Goal: Task Accomplishment & Management: Complete application form

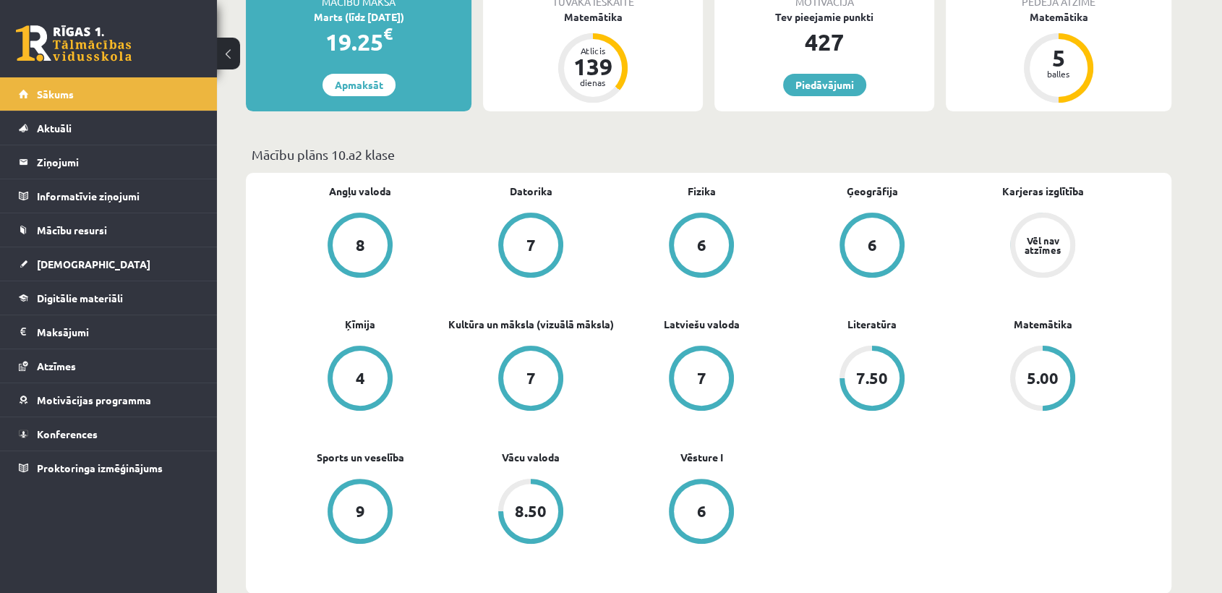
scroll to position [303, 0]
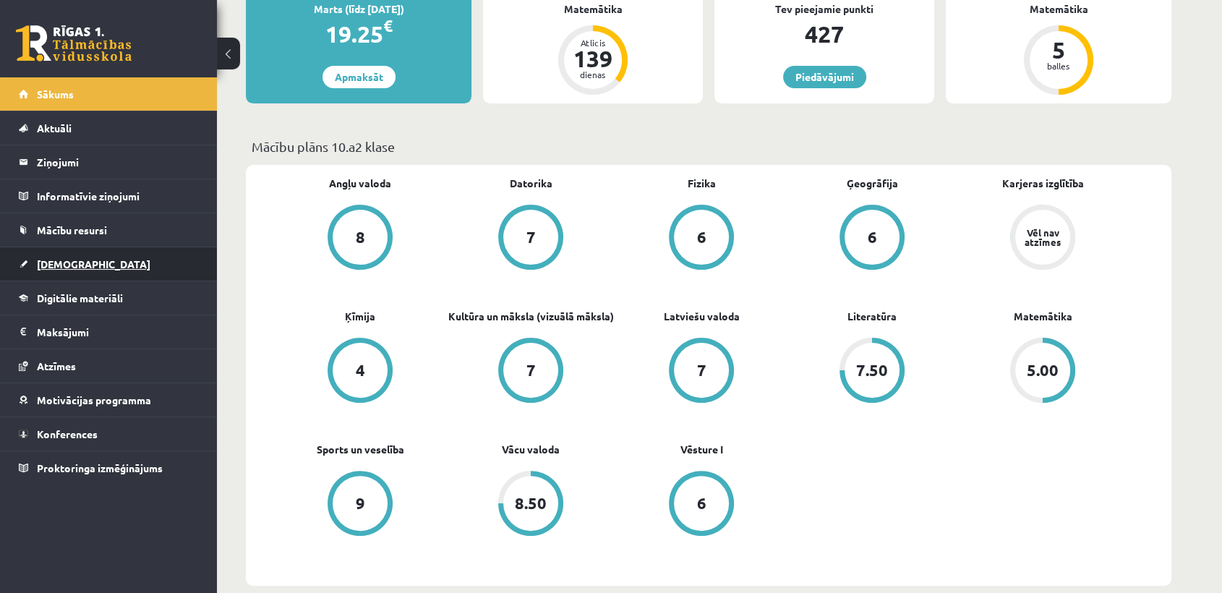
click at [108, 265] on link "[DEMOGRAPHIC_DATA]" at bounding box center [109, 263] width 180 height 33
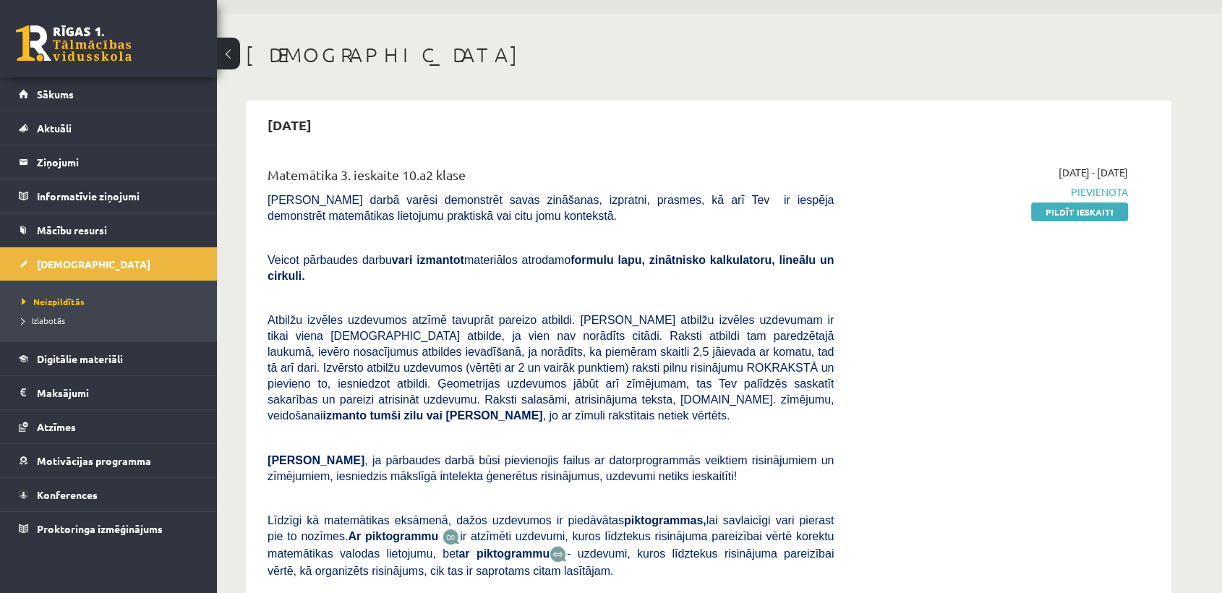
scroll to position [48, 0]
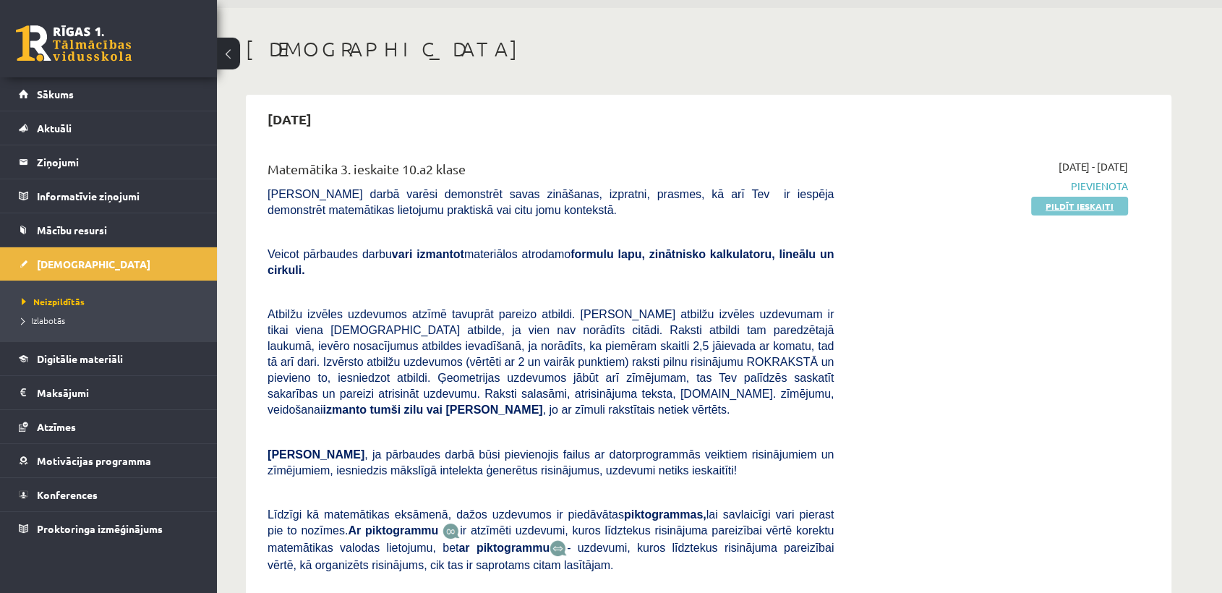
click at [1069, 203] on link "Pildīt ieskaiti" at bounding box center [1079, 206] width 97 height 19
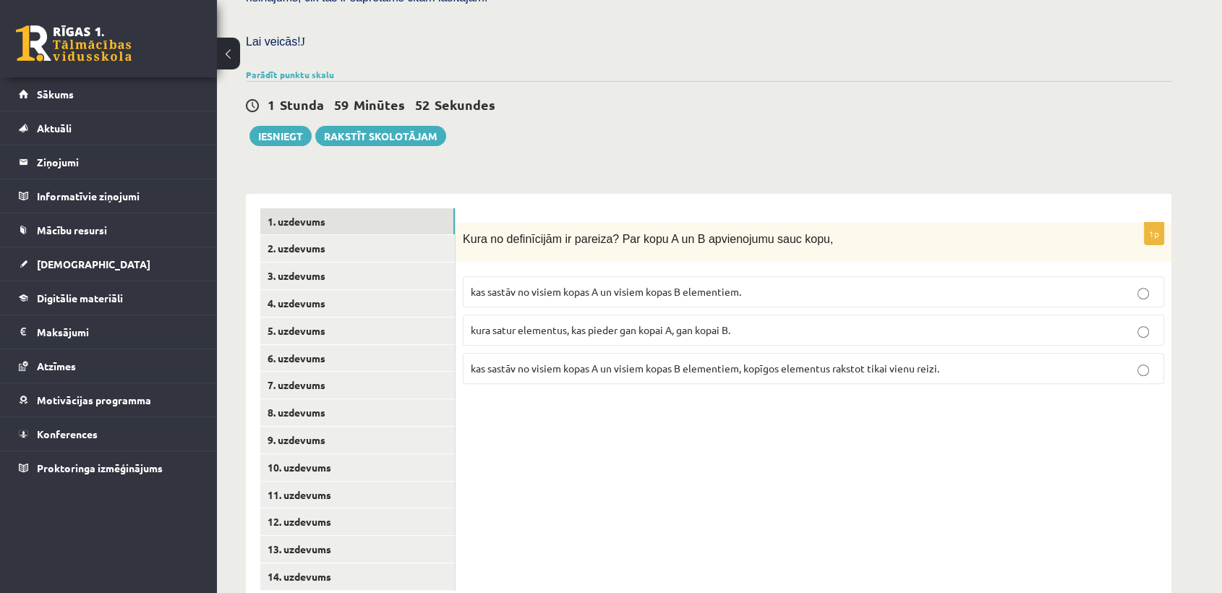
scroll to position [415, 0]
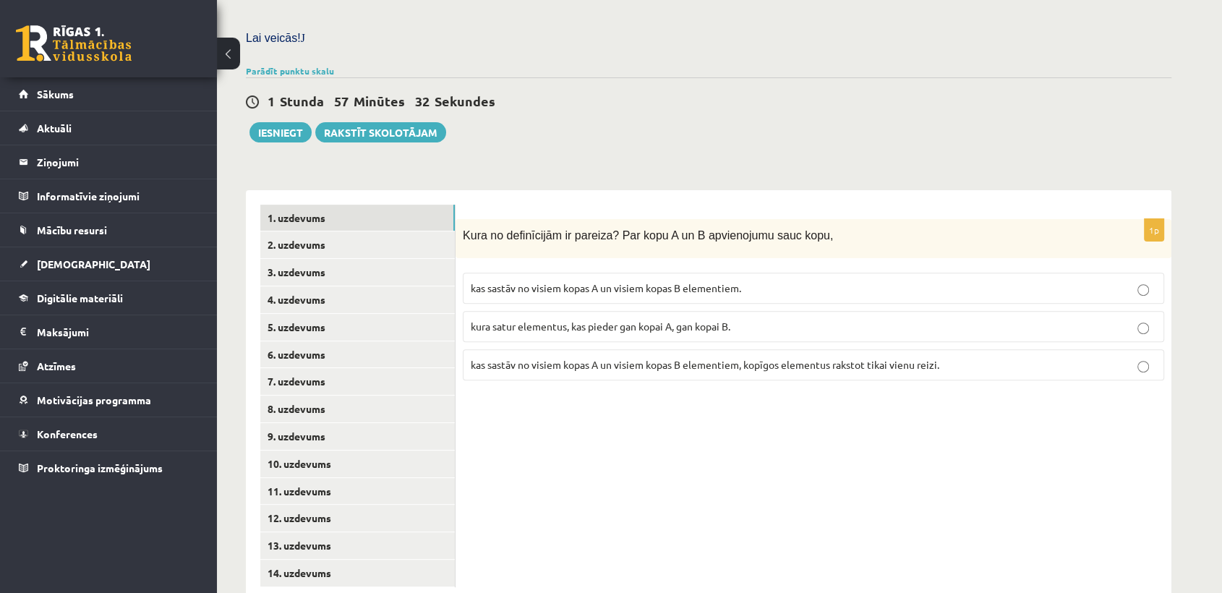
click at [827, 358] on span "kas sastāv no visiem kopas A un visiem kopas B elementiem, kopīgos elementus ra…" at bounding box center [705, 364] width 469 height 13
click at [359, 231] on link "2. uzdevums" at bounding box center [357, 244] width 195 height 27
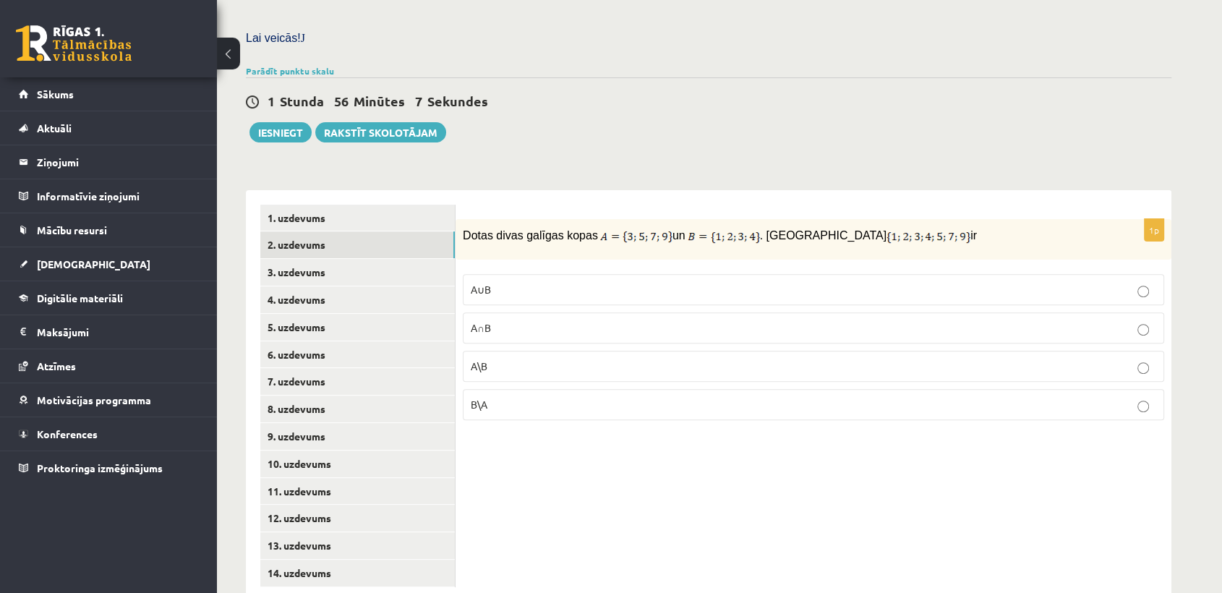
click at [796, 282] on p "A∪B" at bounding box center [814, 289] width 686 height 15
click at [413, 259] on link "3. uzdevums" at bounding box center [357, 272] width 195 height 27
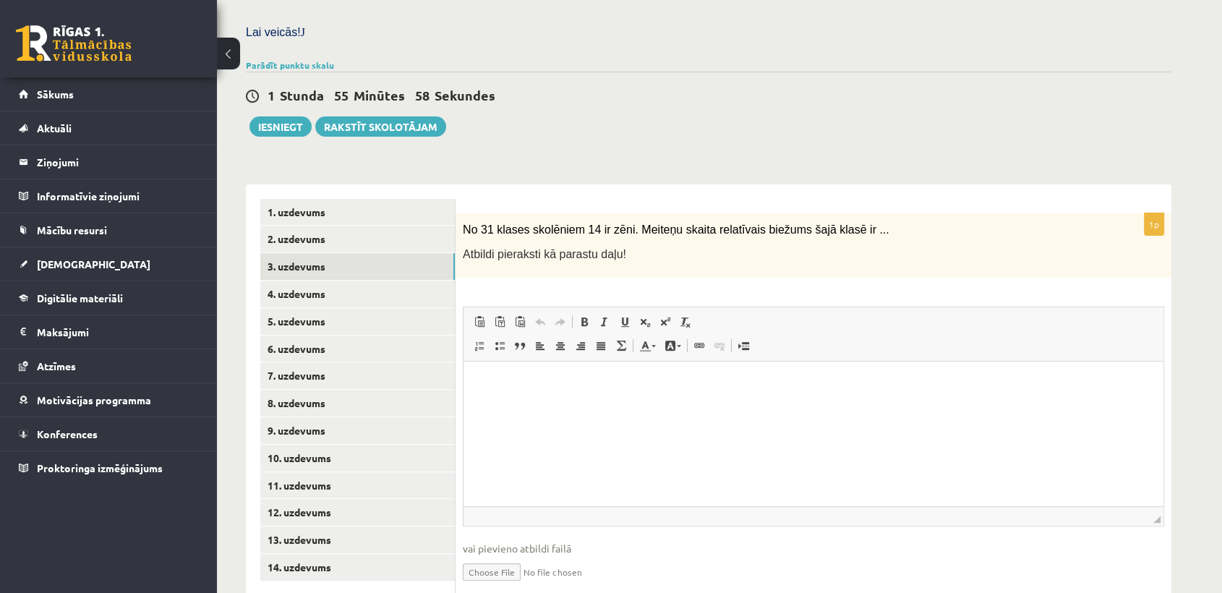
scroll to position [427, 0]
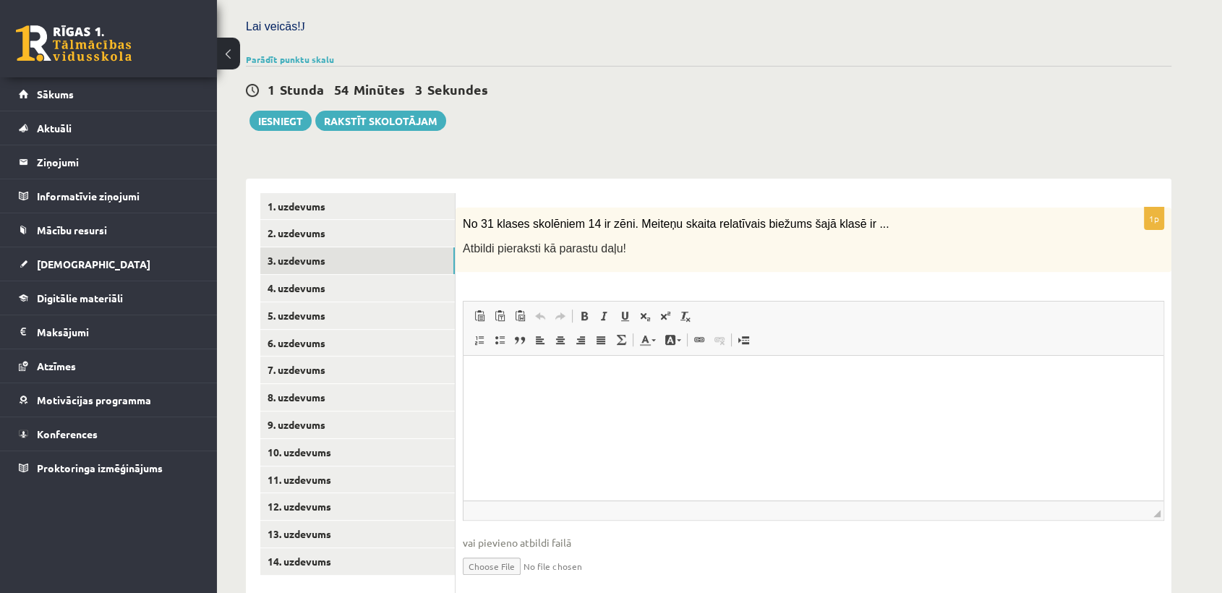
click at [634, 399] on html at bounding box center [814, 377] width 700 height 44
click at [570, 399] on html at bounding box center [814, 377] width 700 height 44
click at [399, 275] on link "4. uzdevums" at bounding box center [357, 288] width 195 height 27
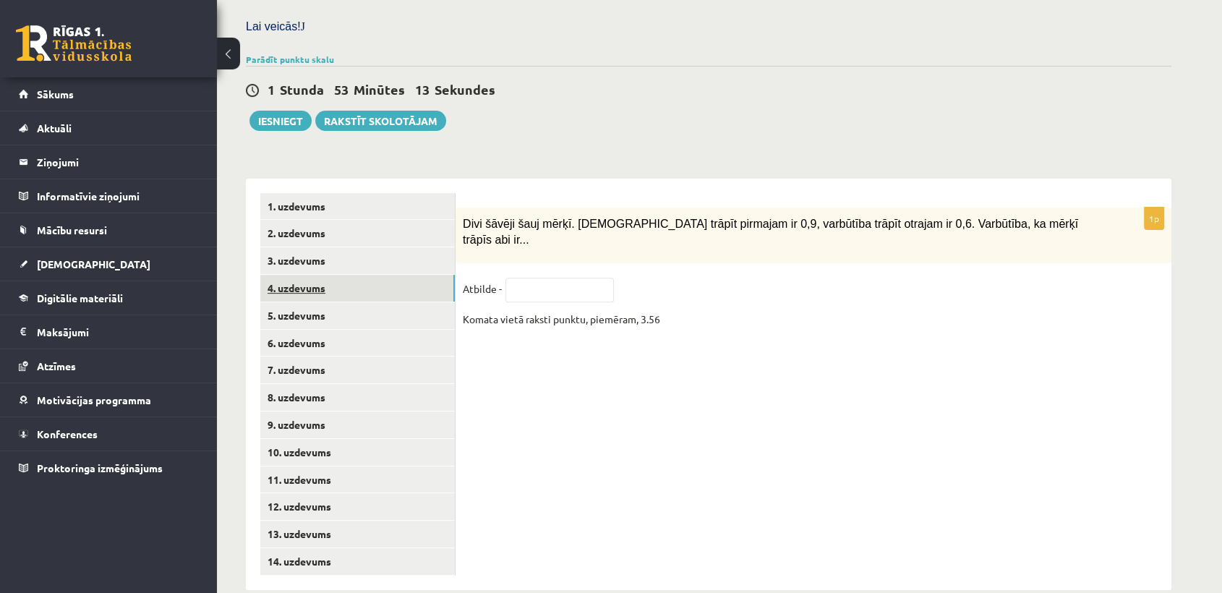
scroll to position [422, 0]
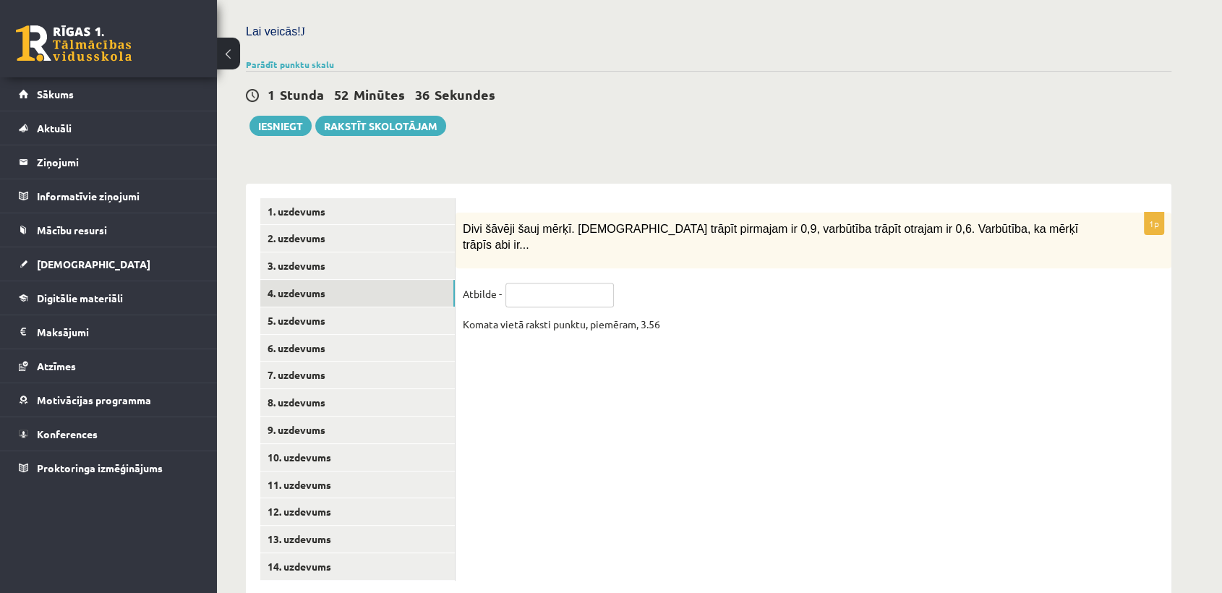
click at [542, 283] on input "text" at bounding box center [560, 295] width 108 height 25
type input "****"
click at [584, 342] on div "1p Divi šāvēji šauj mērķī. [DEMOGRAPHIC_DATA] trāpīt pirmajam ir 0,9, varbūtība…" at bounding box center [814, 390] width 716 height 412
click at [419, 307] on link "5. uzdevums" at bounding box center [357, 320] width 195 height 27
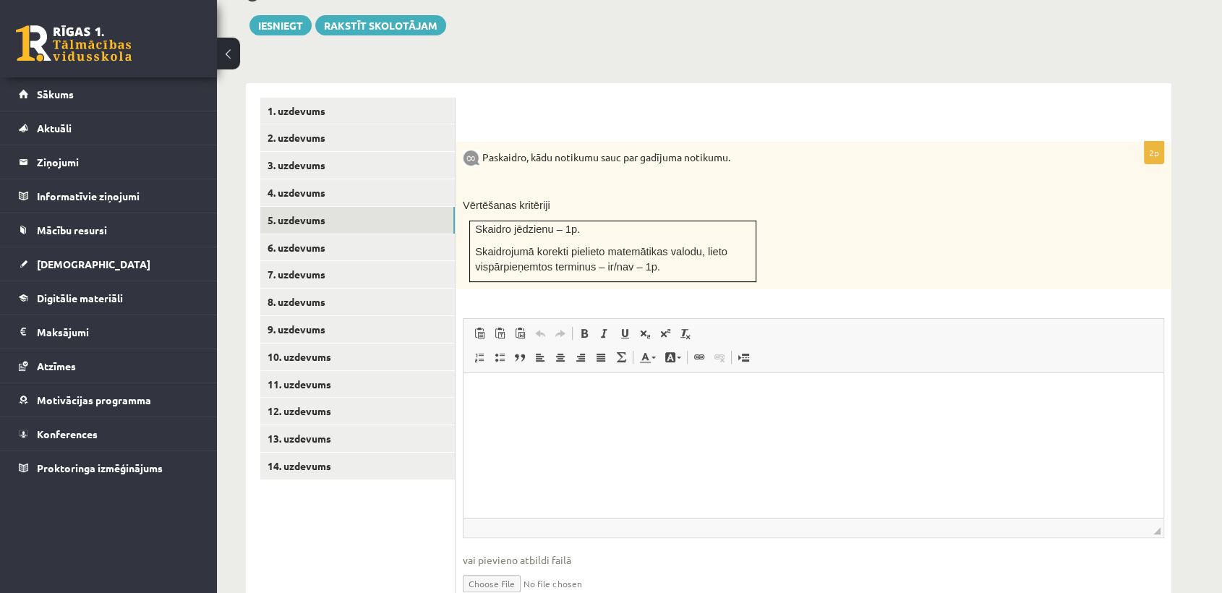
scroll to position [525, 0]
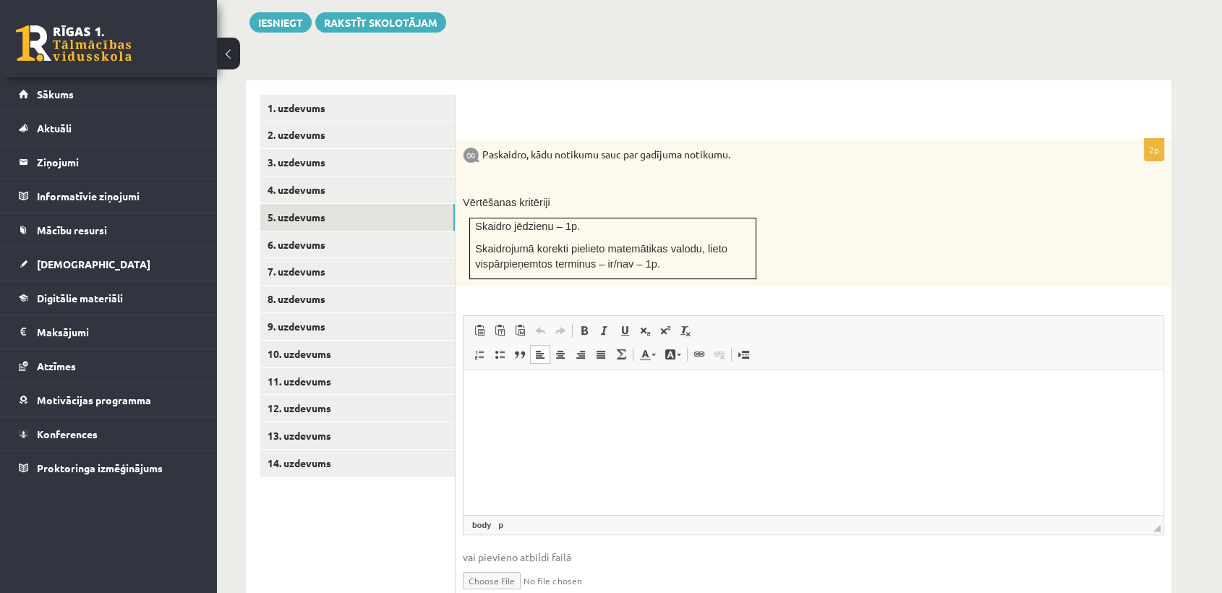
click at [608, 414] on html at bounding box center [814, 392] width 700 height 44
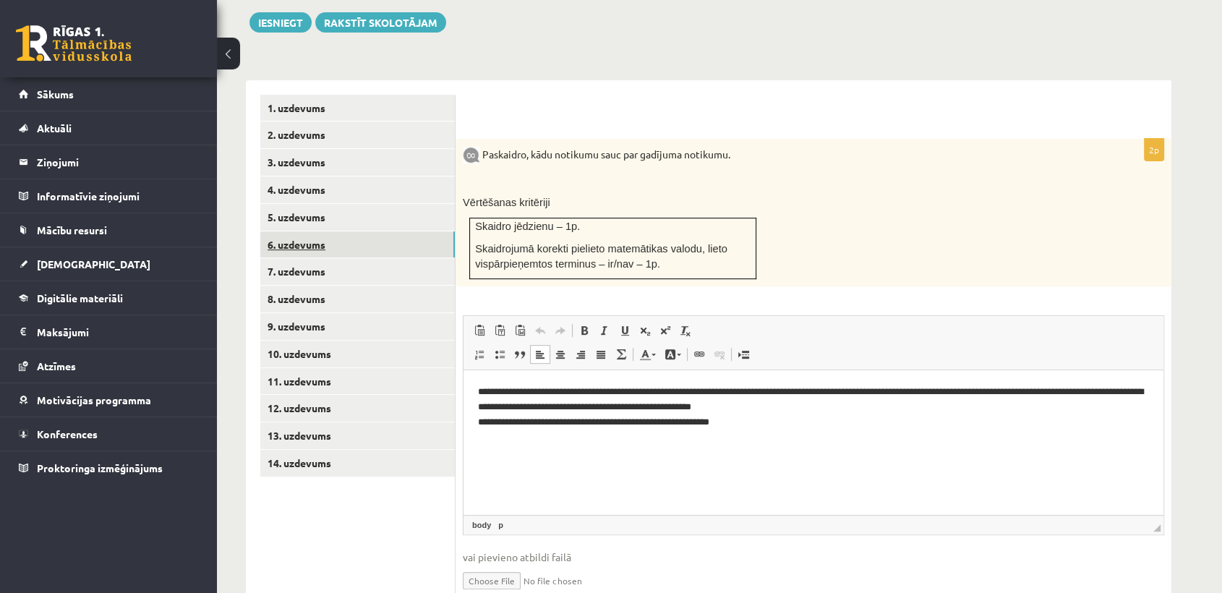
click at [399, 231] on link "6. uzdevums" at bounding box center [357, 244] width 195 height 27
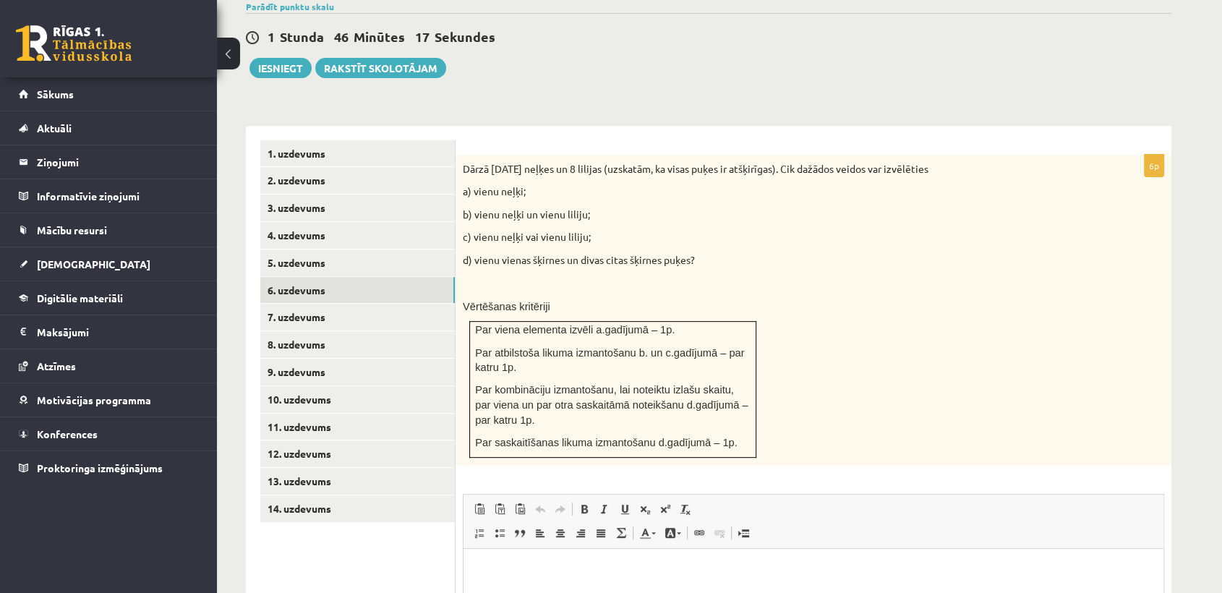
scroll to position [472, 0]
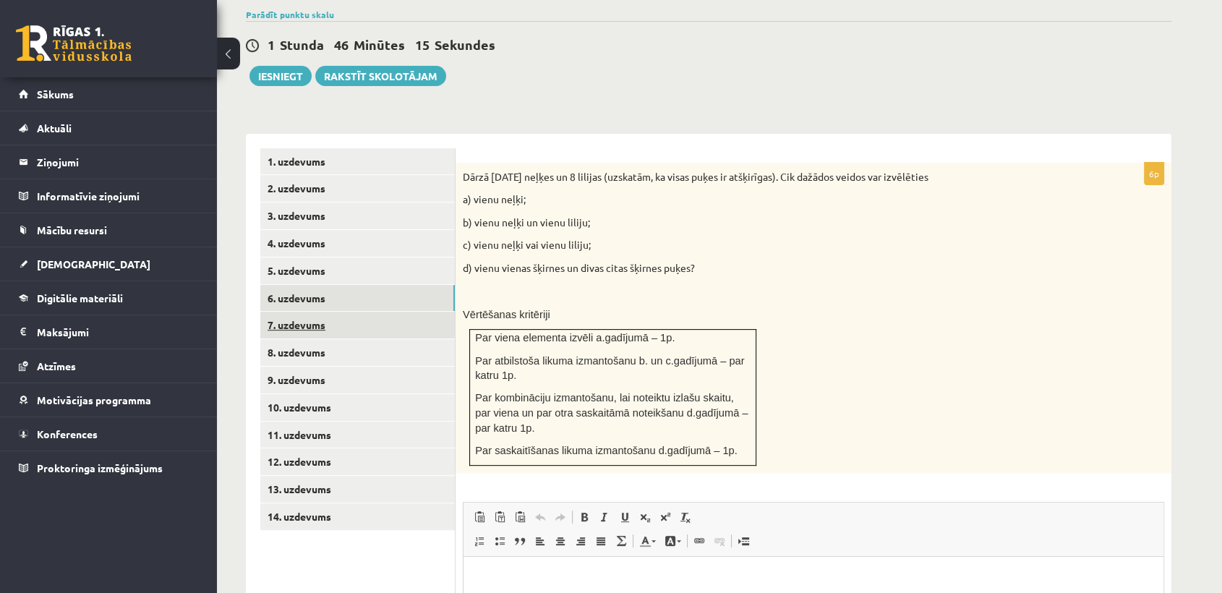
click at [397, 312] on link "7. uzdevums" at bounding box center [357, 325] width 195 height 27
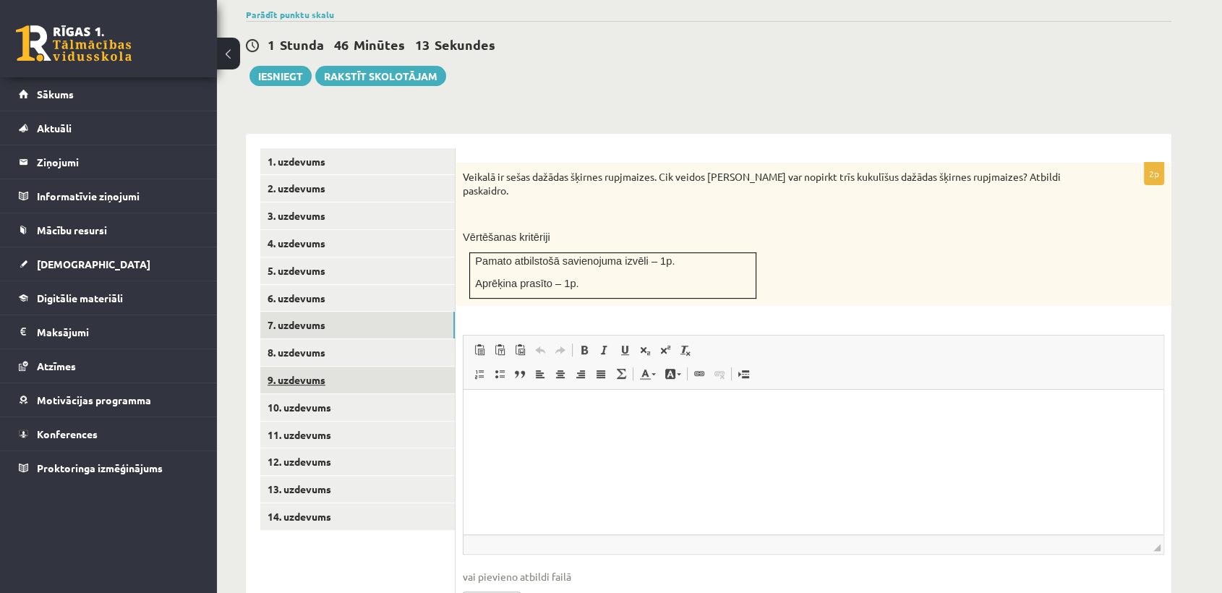
scroll to position [0, 0]
click at [346, 339] on link "8. uzdevums" at bounding box center [357, 352] width 195 height 27
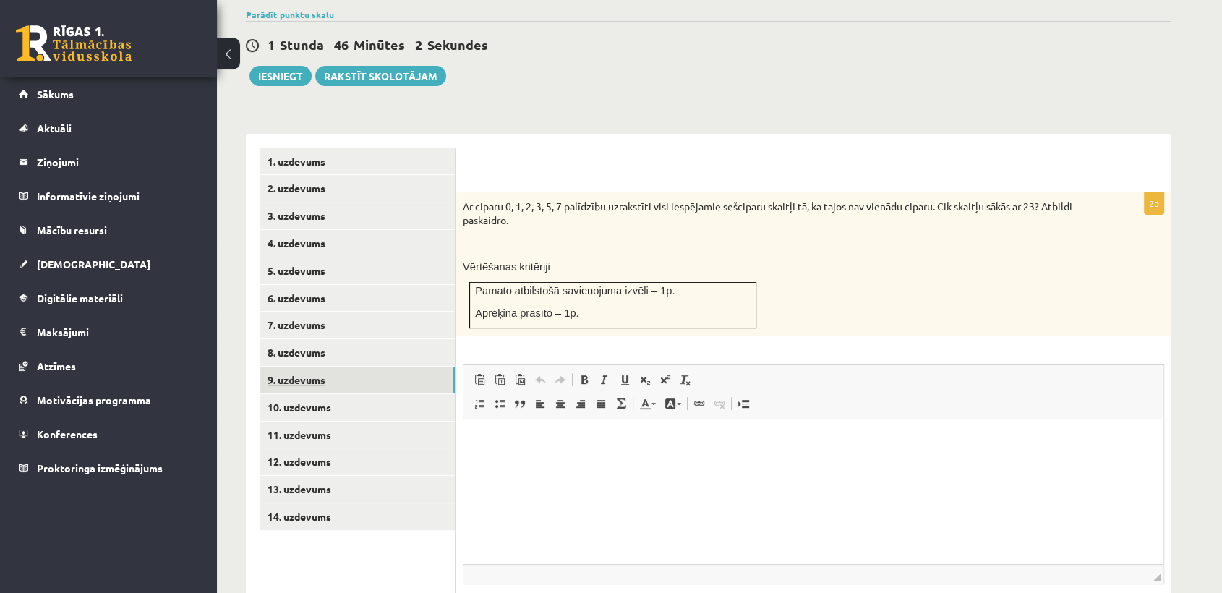
click at [370, 367] on link "9. uzdevums" at bounding box center [357, 380] width 195 height 27
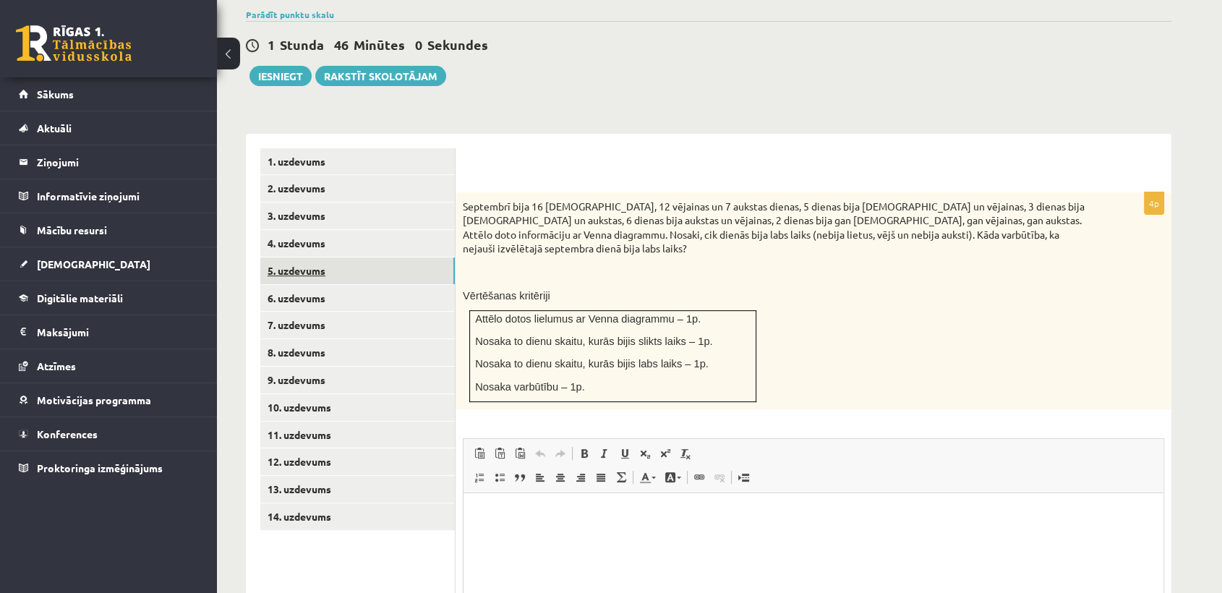
click at [385, 257] on link "5. uzdevums" at bounding box center [357, 270] width 195 height 27
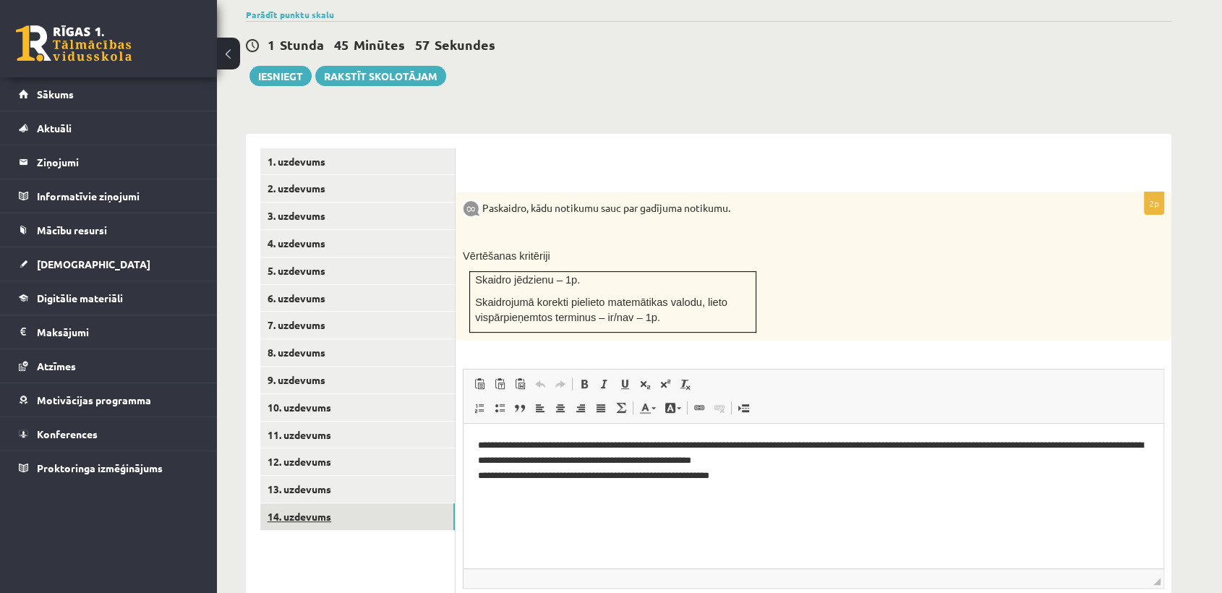
click at [360, 503] on link "14. uzdevums" at bounding box center [357, 516] width 195 height 27
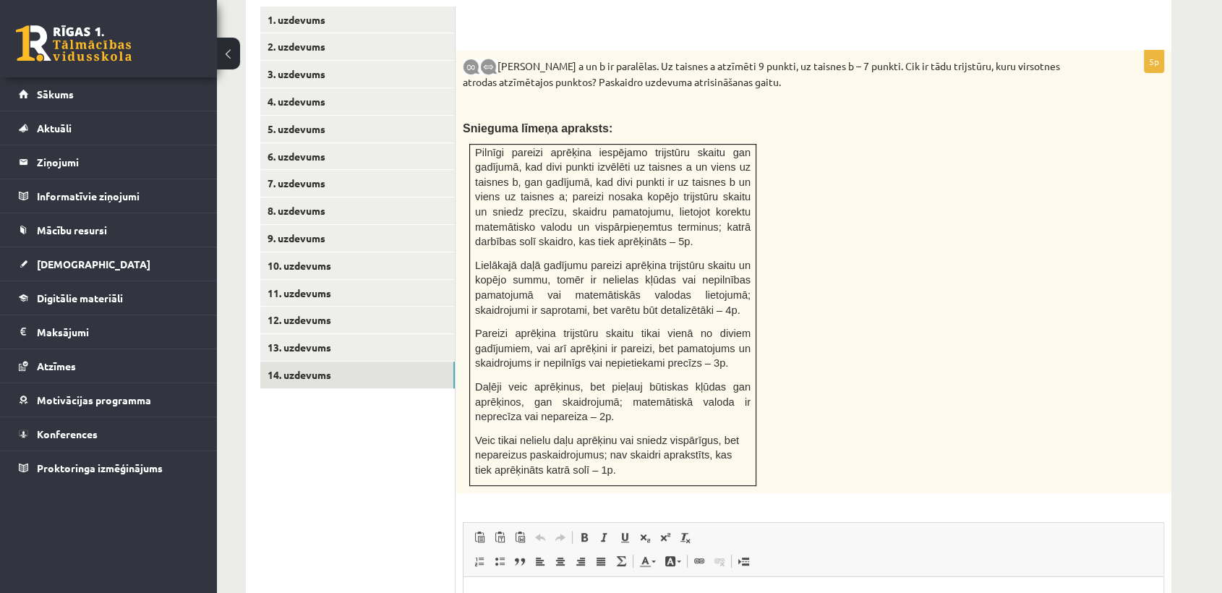
scroll to position [522, 0]
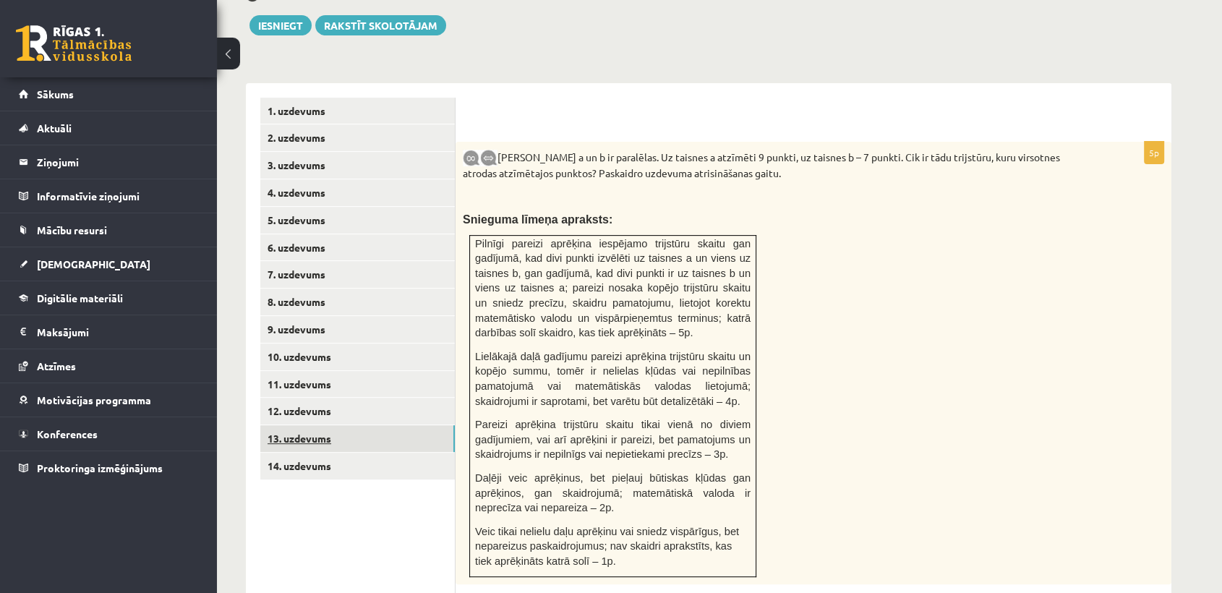
click at [356, 425] on link "13. uzdevums" at bounding box center [357, 438] width 195 height 27
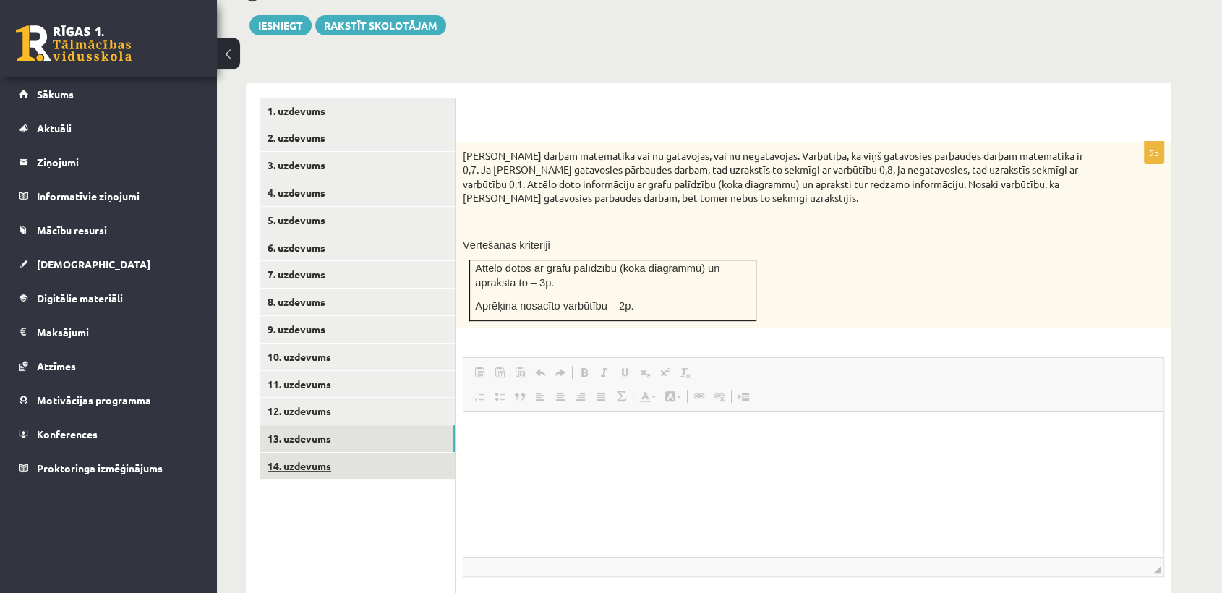
scroll to position [0, 0]
click at [317, 453] on link "14. uzdevums" at bounding box center [357, 466] width 195 height 27
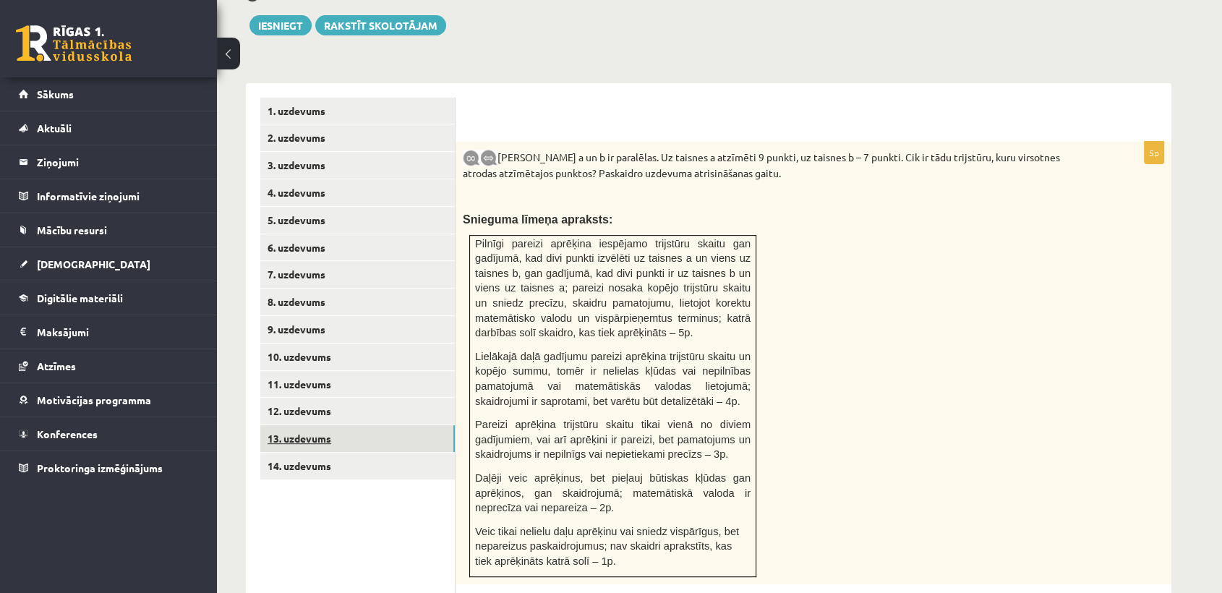
click at [329, 425] on link "13. uzdevums" at bounding box center [357, 438] width 195 height 27
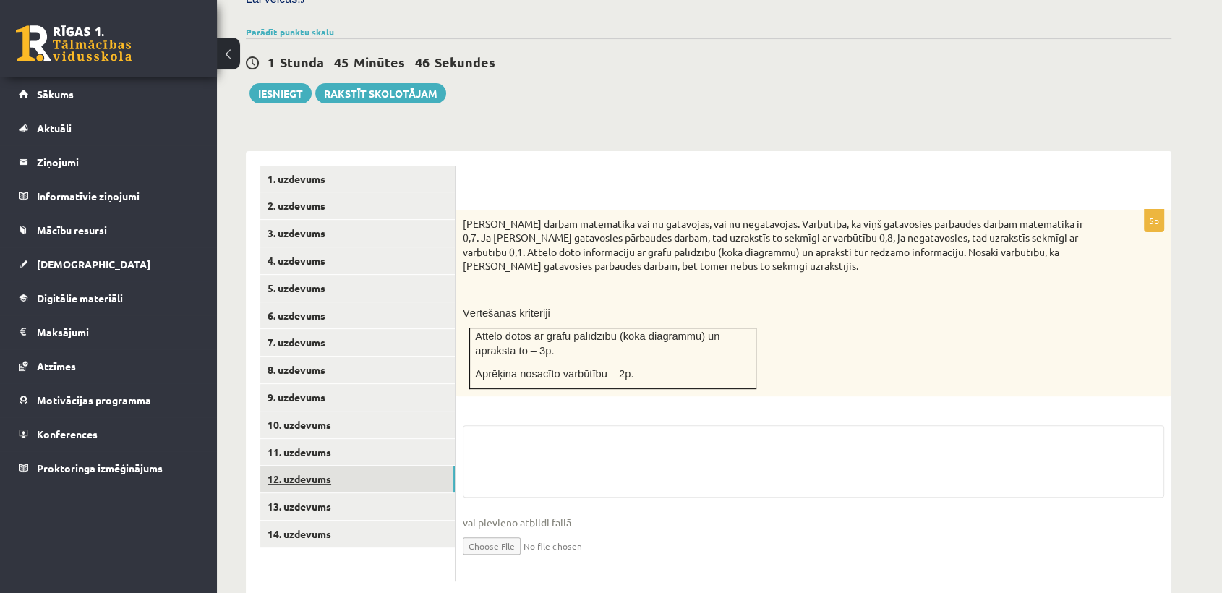
click at [313, 466] on link "12. uzdevums" at bounding box center [357, 479] width 195 height 27
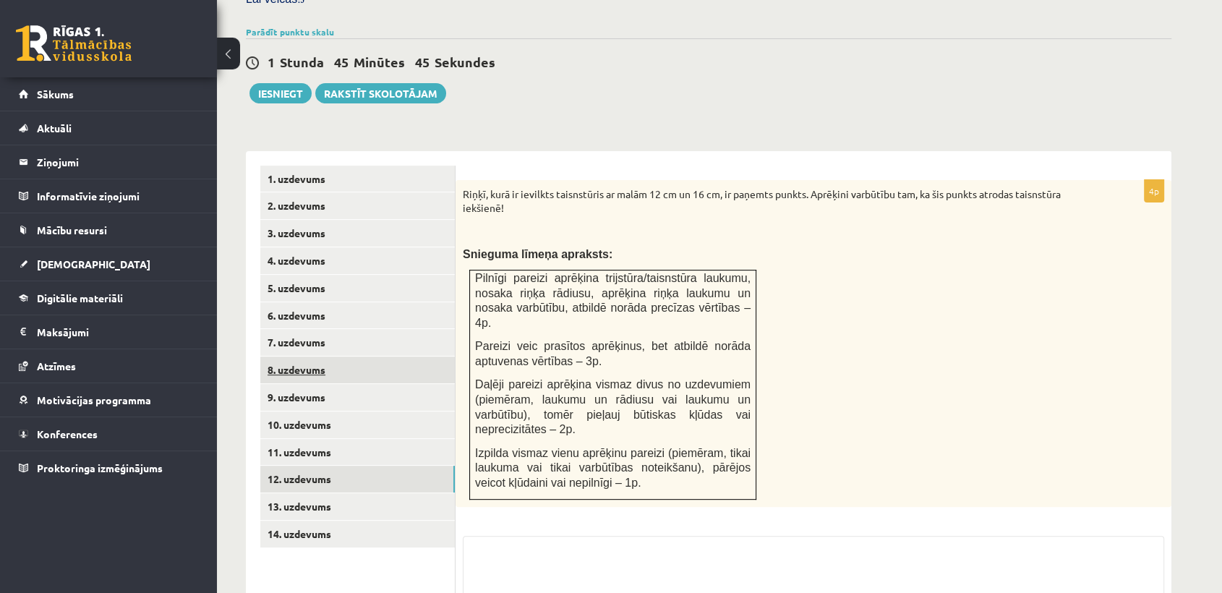
click at [359, 357] on link "8. uzdevums" at bounding box center [357, 370] width 195 height 27
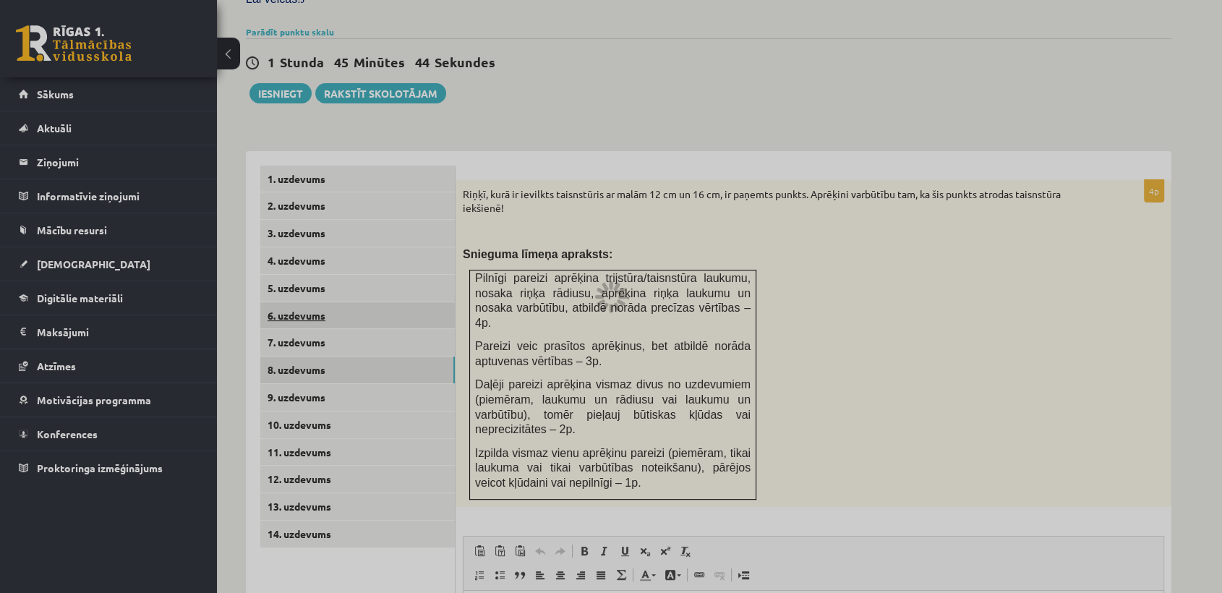
scroll to position [422, 0]
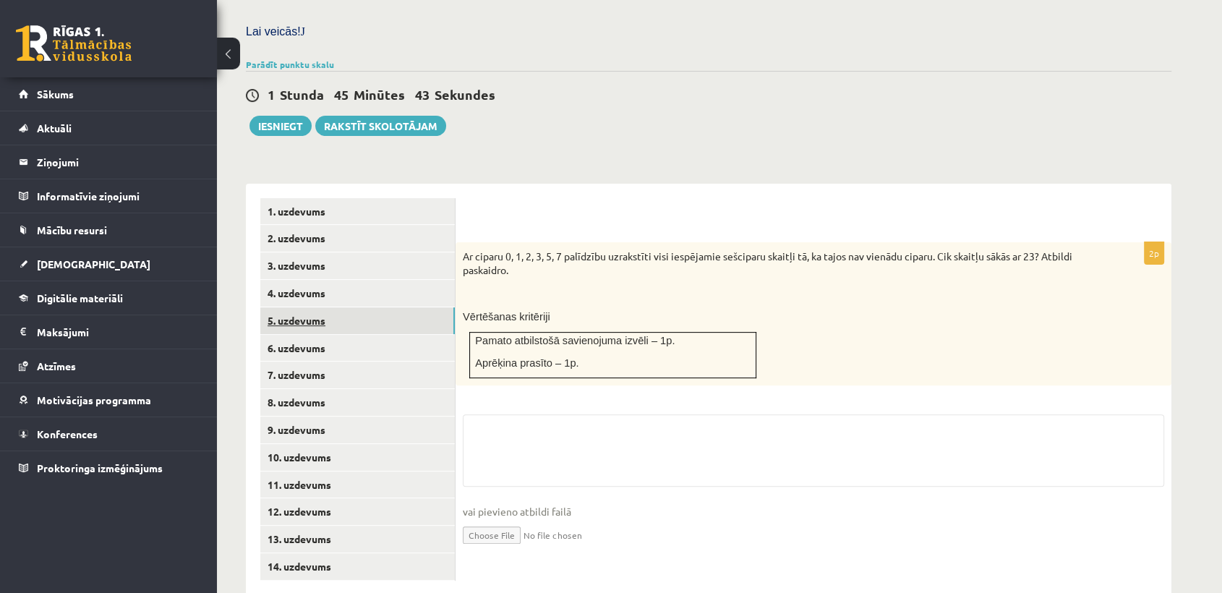
click at [331, 307] on link "5. uzdevums" at bounding box center [357, 320] width 195 height 27
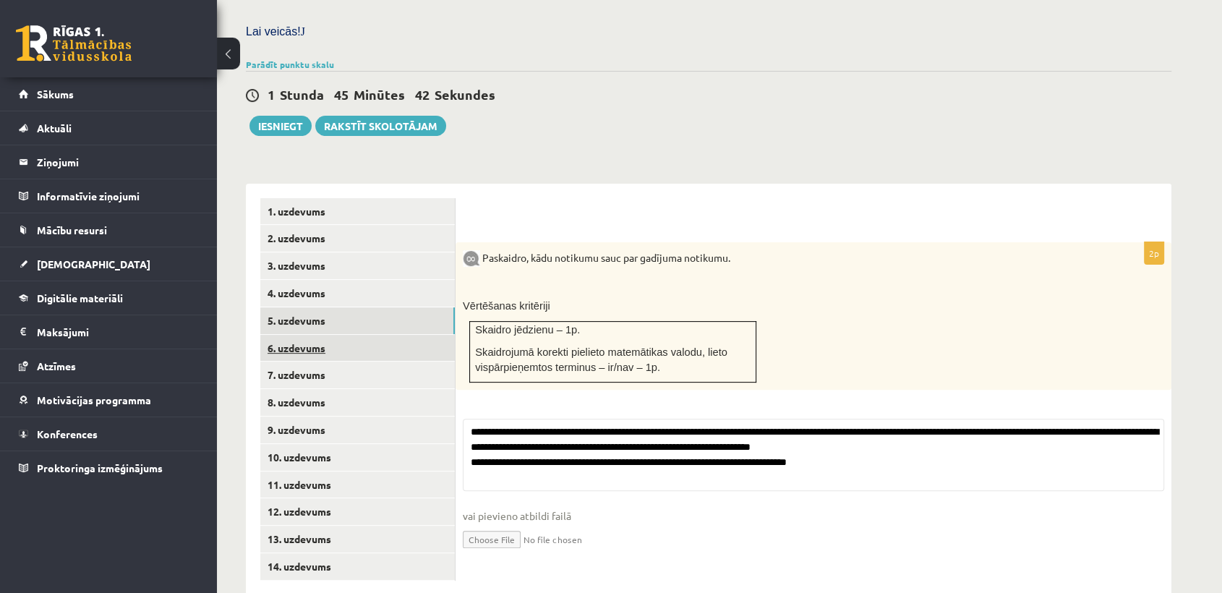
click at [341, 335] on link "6. uzdevums" at bounding box center [357, 348] width 195 height 27
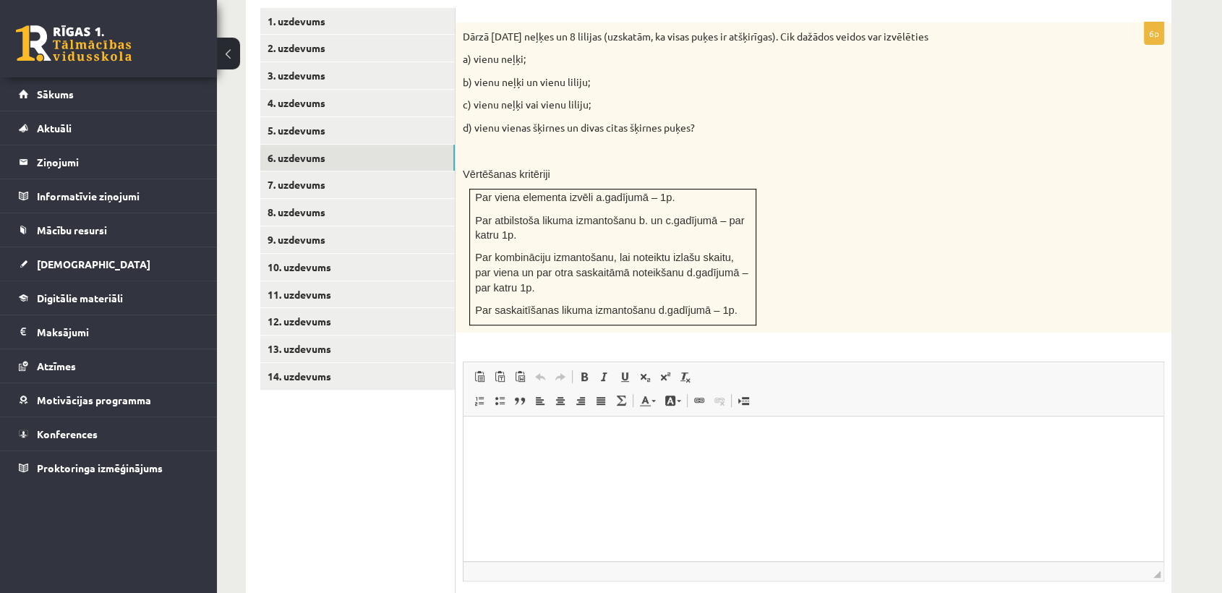
scroll to position [625, 0]
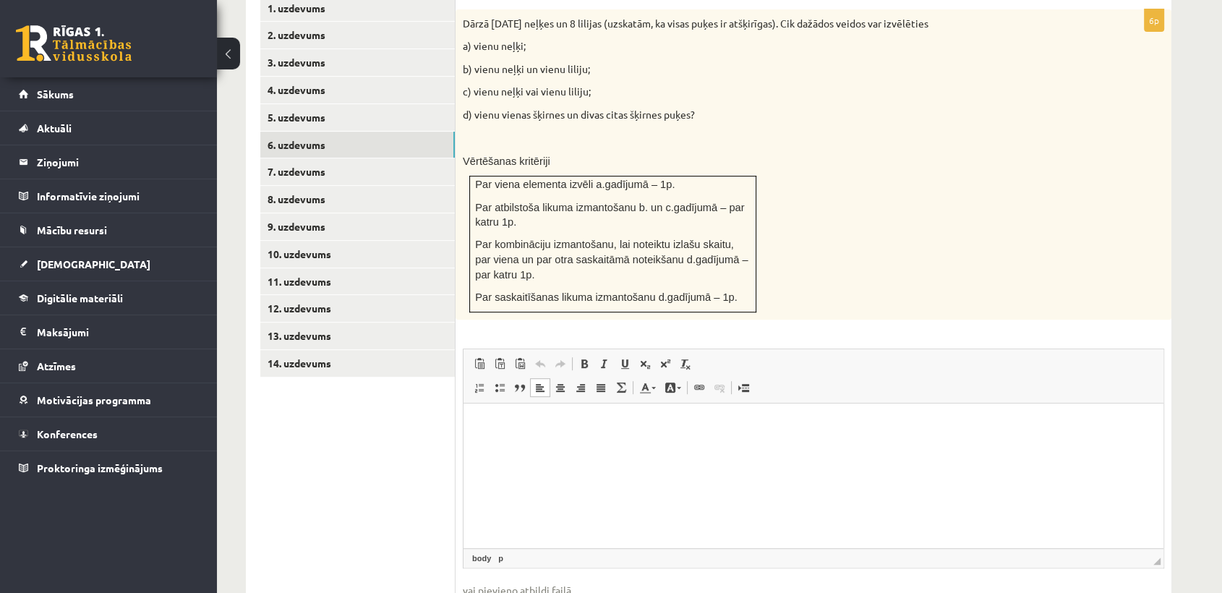
click at [889, 448] on html at bounding box center [814, 426] width 700 height 44
type input "**********"
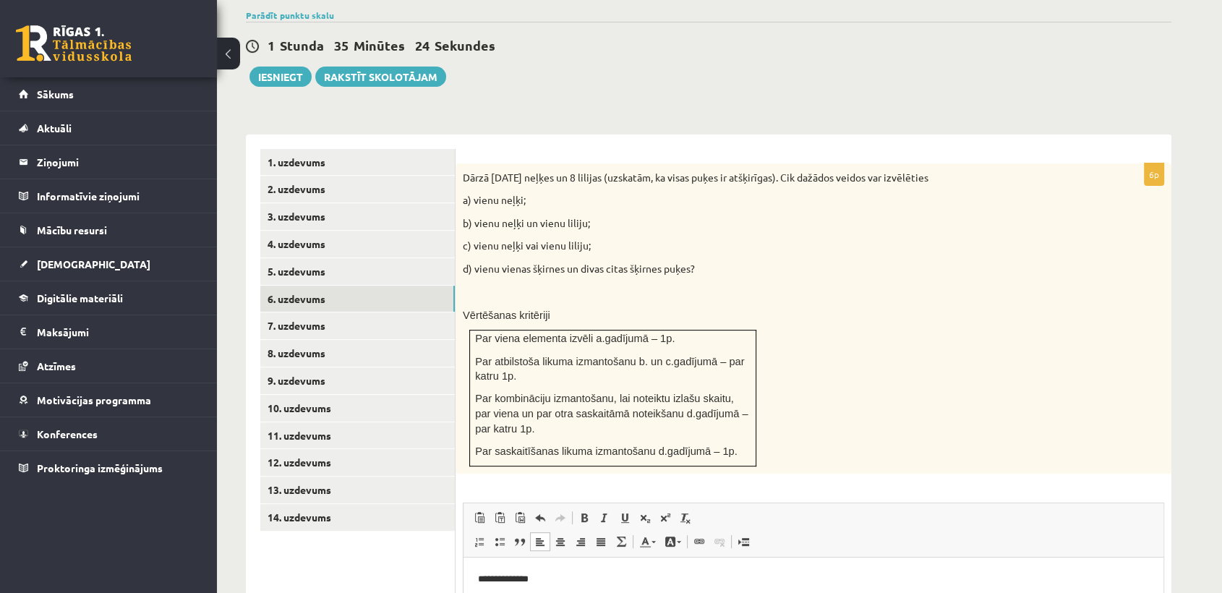
scroll to position [479, 0]
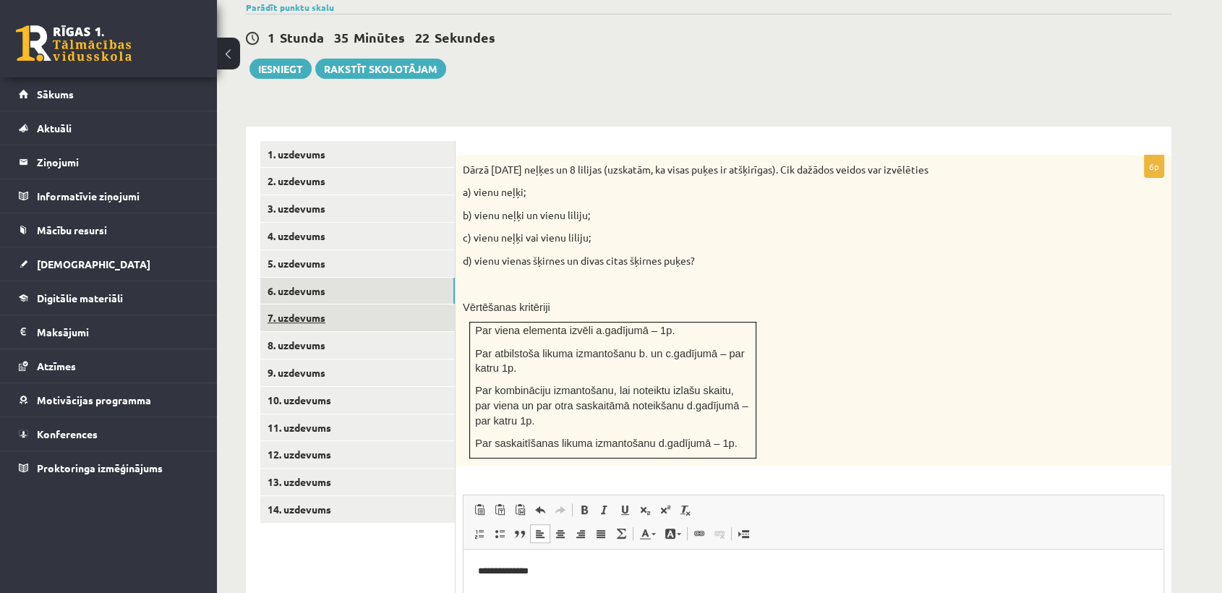
click at [414, 304] on link "7. uzdevums" at bounding box center [357, 317] width 195 height 27
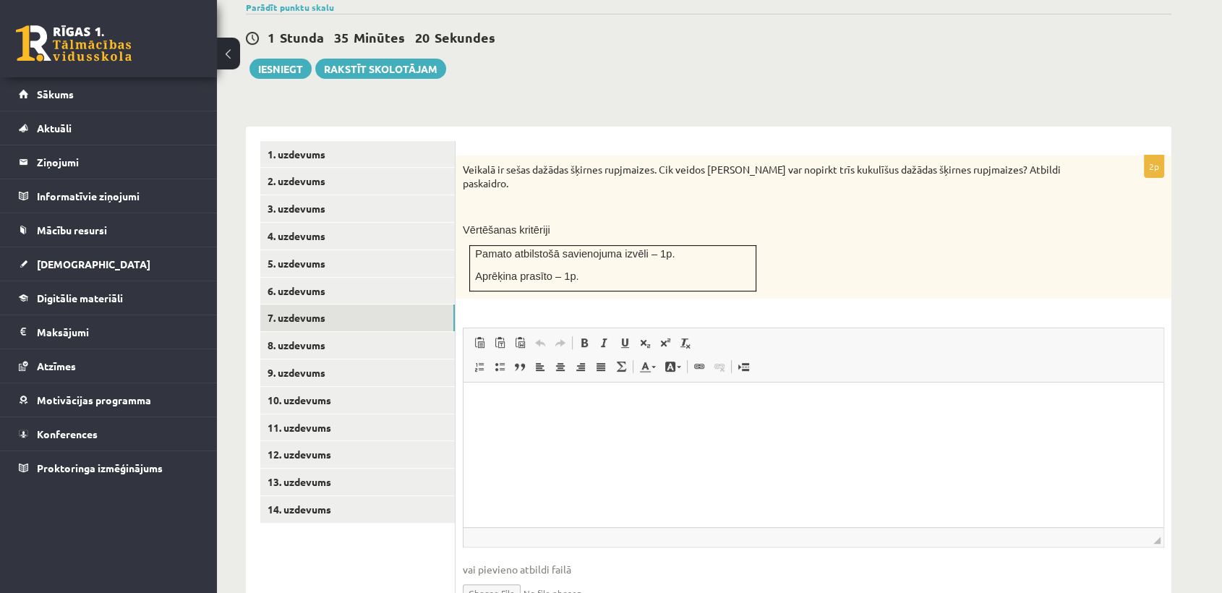
scroll to position [0, 0]
click at [513, 577] on input "file" at bounding box center [814, 592] width 702 height 30
type input "**********"
click at [621, 427] on html at bounding box center [814, 405] width 700 height 44
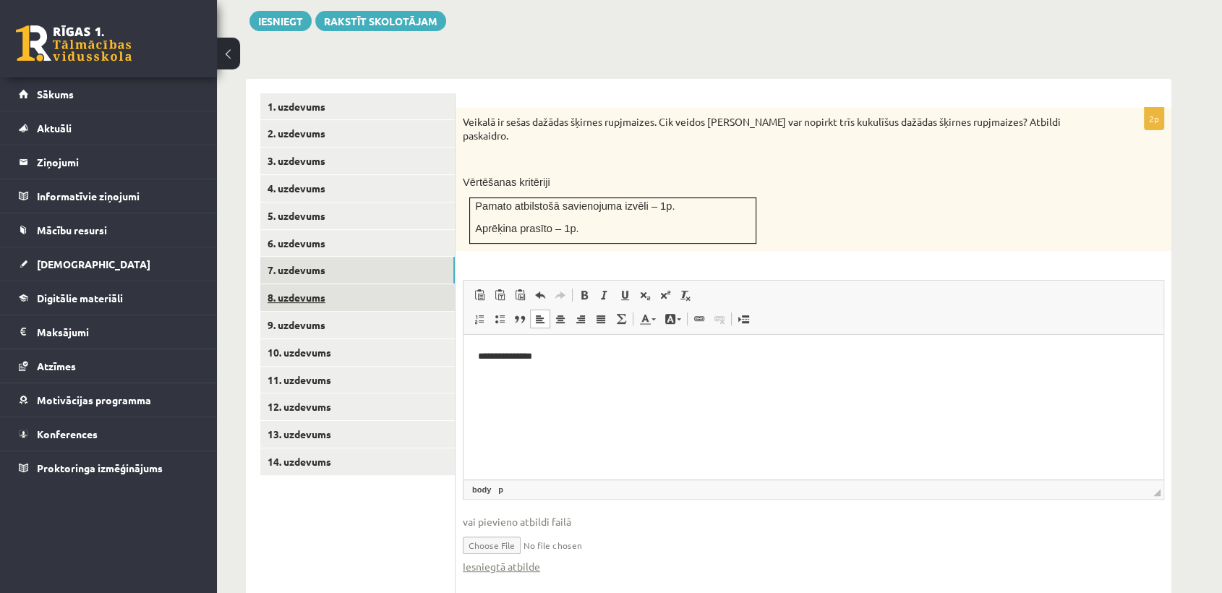
click at [404, 284] on link "8. uzdevums" at bounding box center [357, 297] width 195 height 27
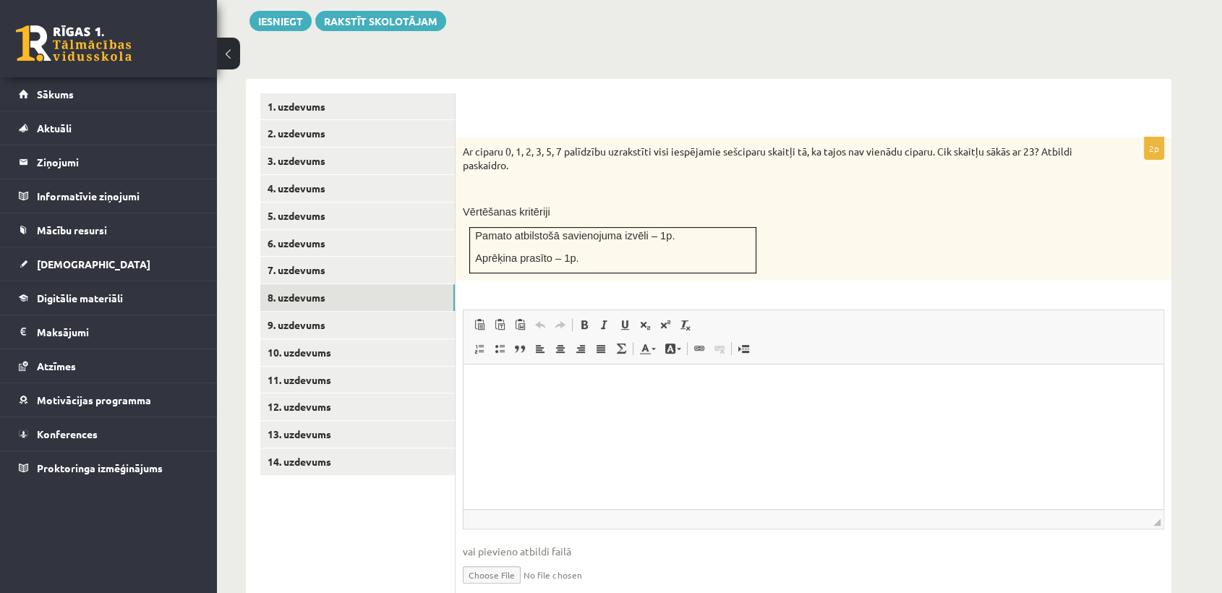
scroll to position [0, 0]
click at [530, 409] on html at bounding box center [814, 387] width 700 height 44
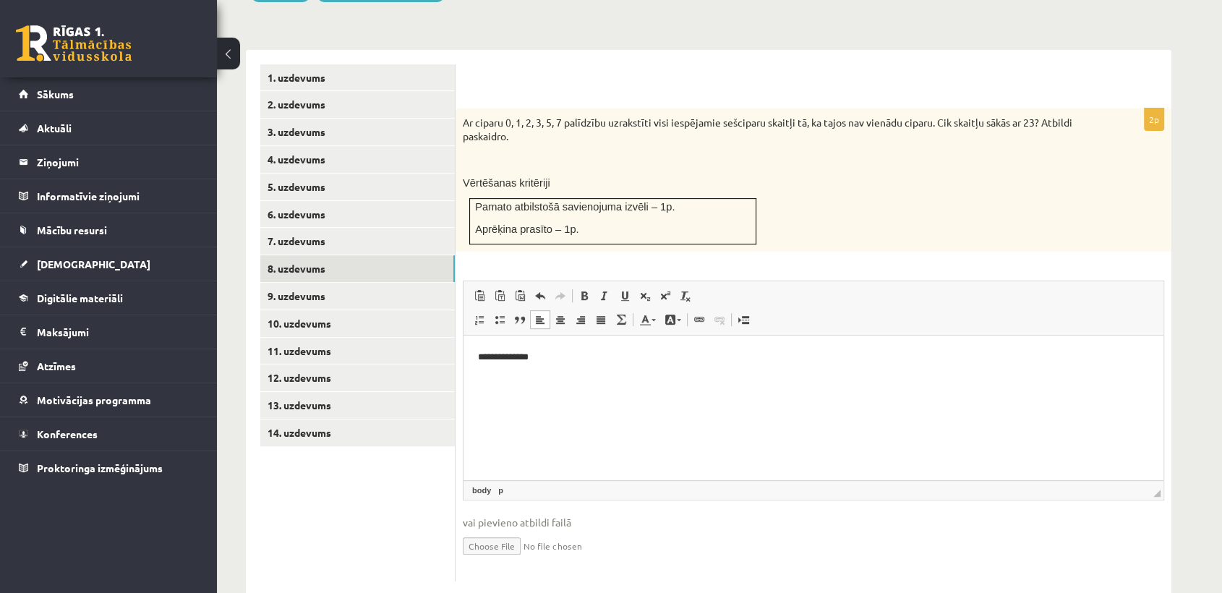
click at [485, 530] on input "file" at bounding box center [814, 545] width 702 height 30
type input "**********"
click at [352, 283] on link "9. uzdevums" at bounding box center [357, 296] width 195 height 27
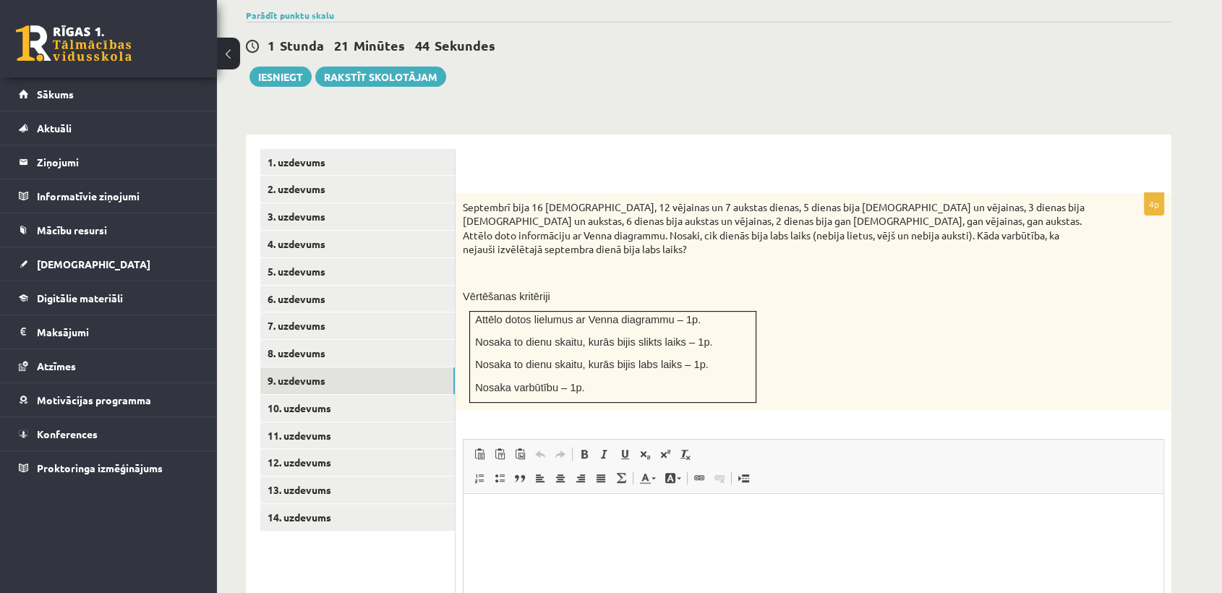
scroll to position [472, 0]
click at [1000, 536] on html at bounding box center [814, 514] width 700 height 44
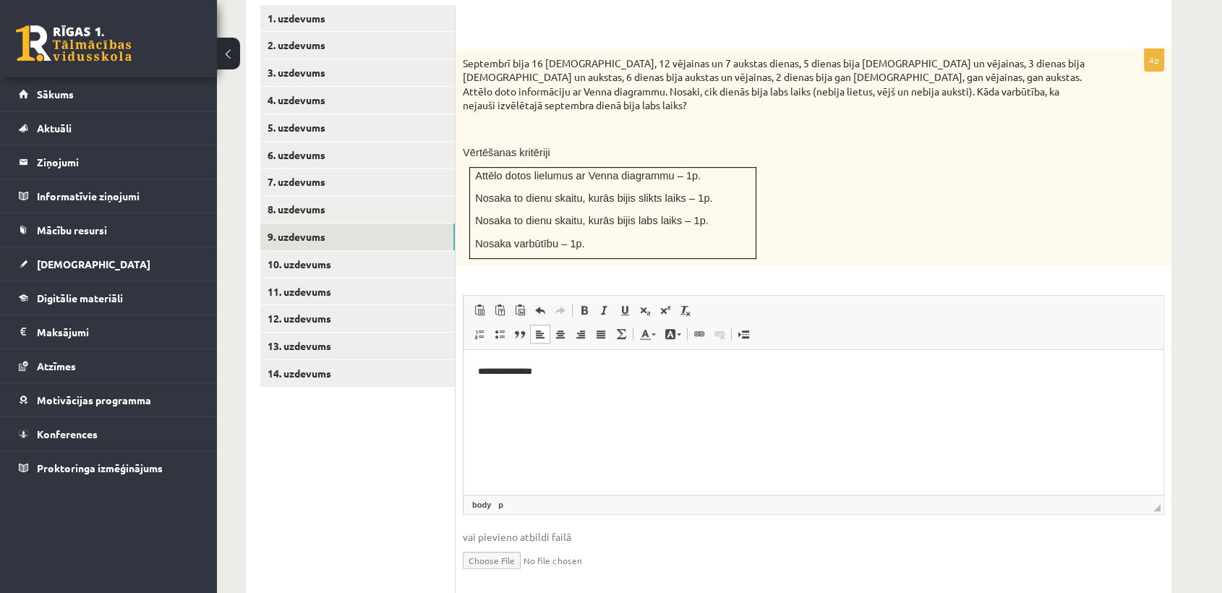
click at [519, 545] on input "file" at bounding box center [814, 560] width 702 height 30
type input "**********"
click at [419, 251] on link "10. uzdevums" at bounding box center [357, 264] width 195 height 27
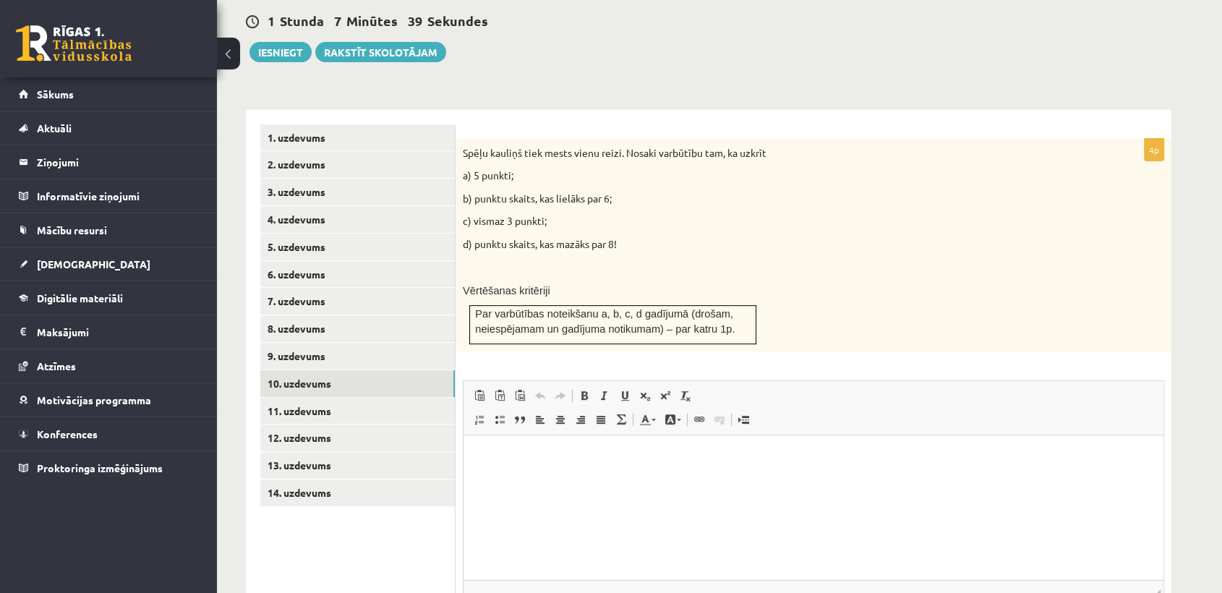
scroll to position [498, 0]
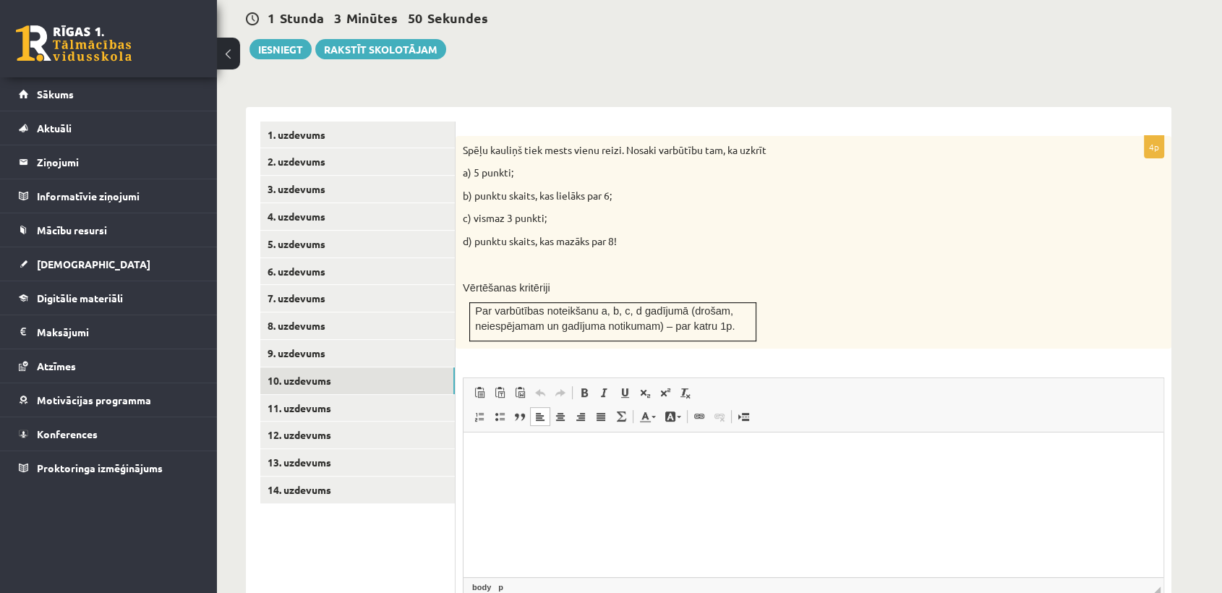
click at [790, 477] on html at bounding box center [814, 455] width 700 height 44
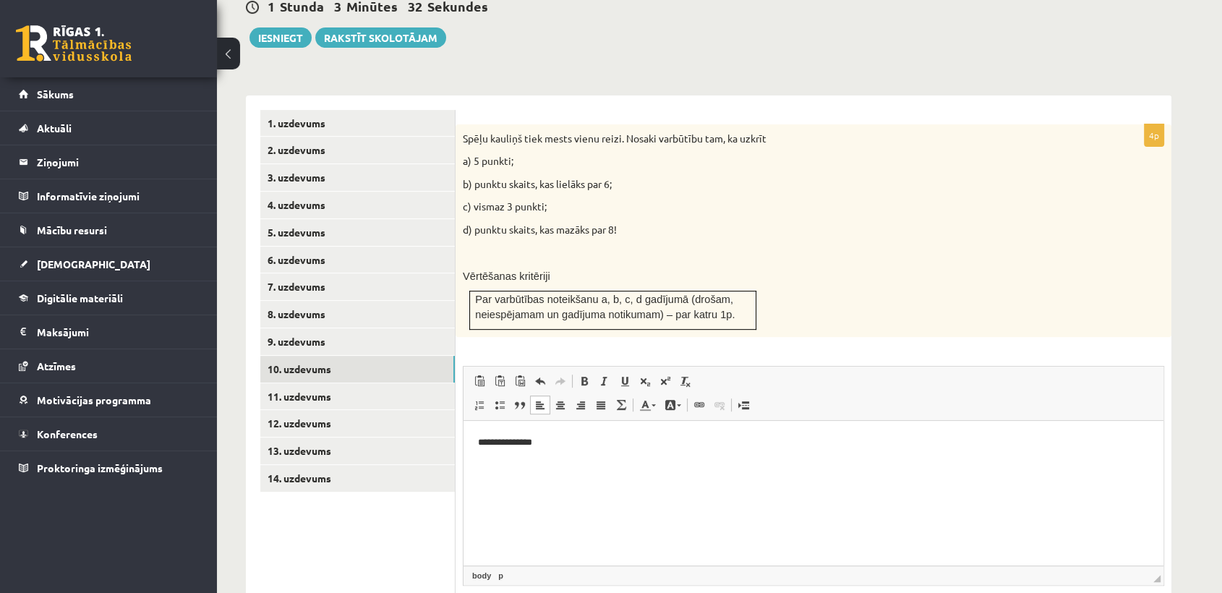
scroll to position [595, 0]
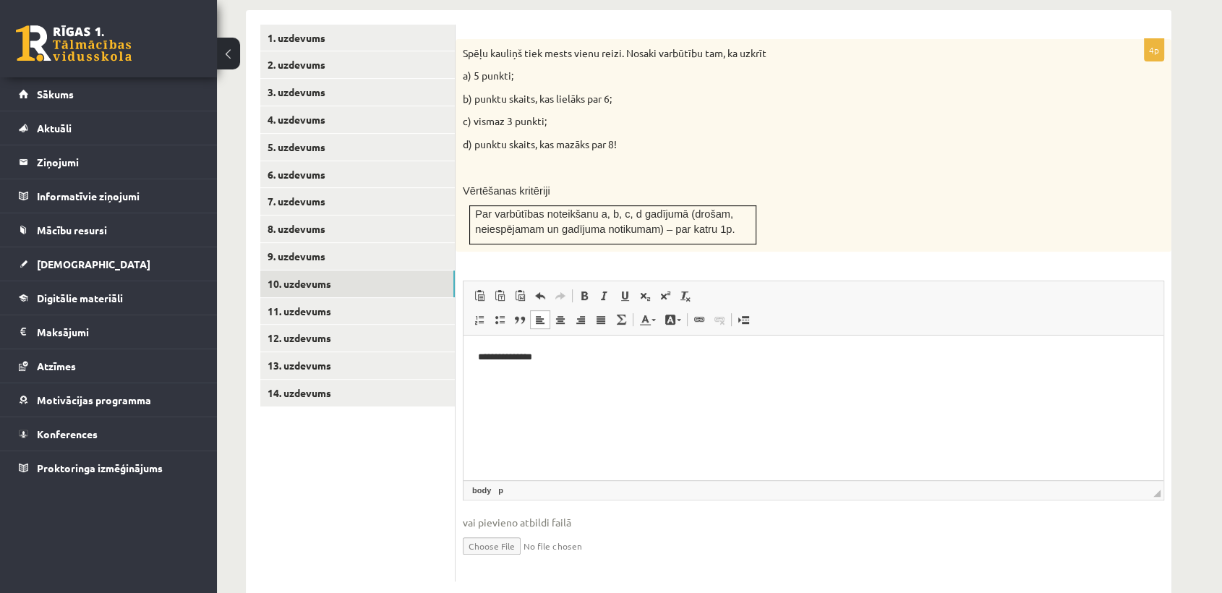
click at [532, 530] on input "file" at bounding box center [814, 545] width 702 height 30
type input "**********"
click at [358, 298] on link "11. uzdevums" at bounding box center [357, 311] width 195 height 27
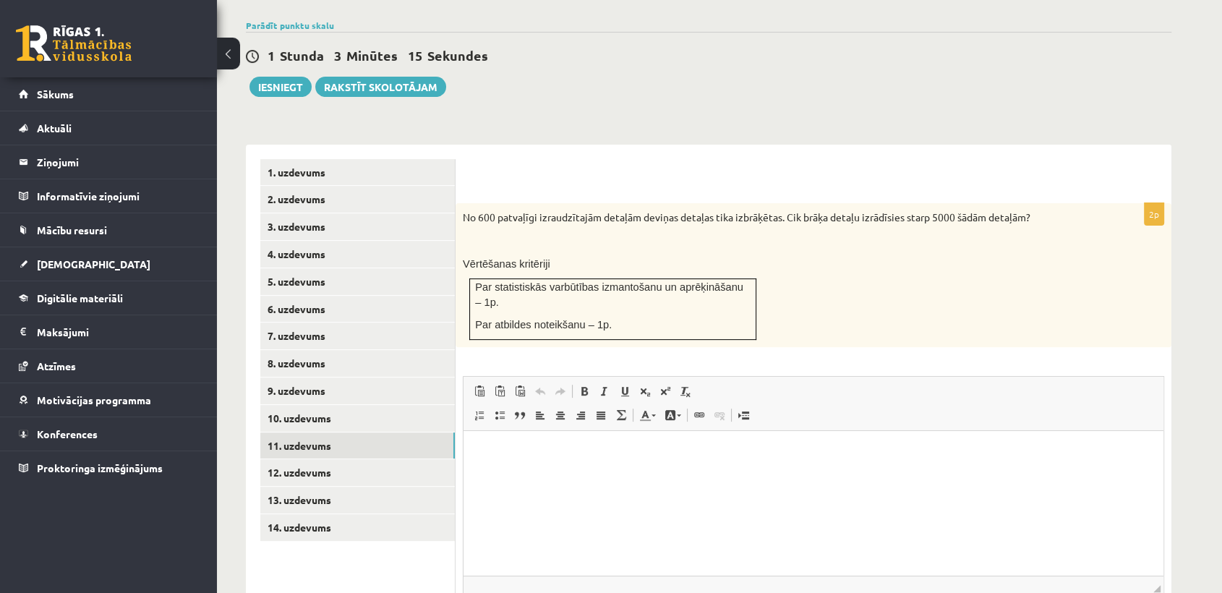
scroll to position [529, 0]
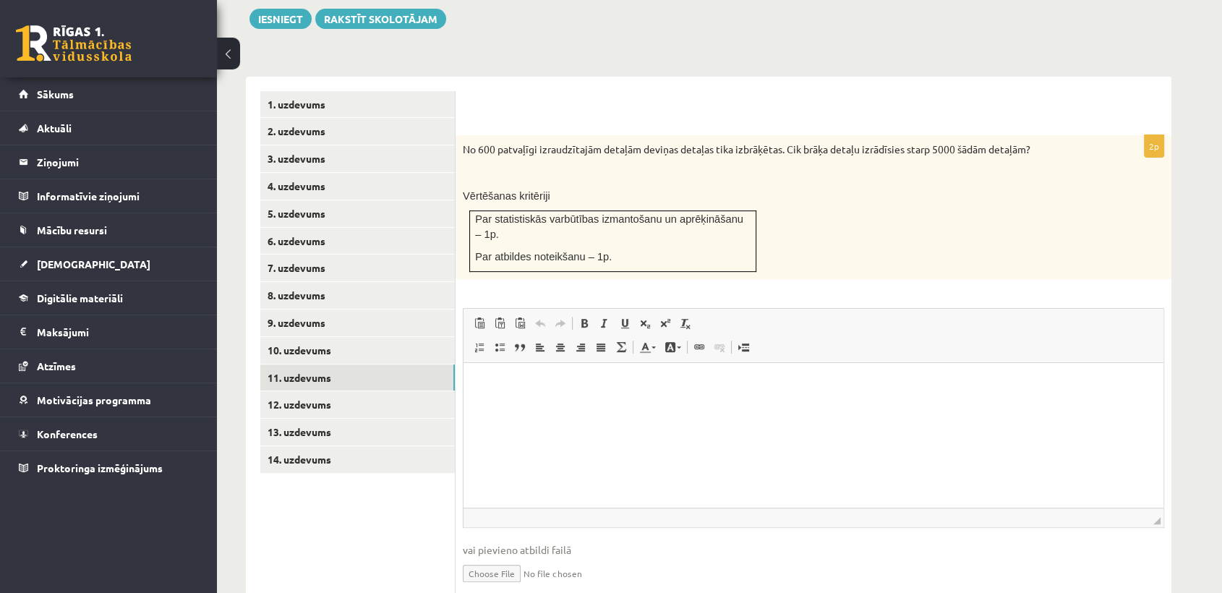
click at [909, 407] on html at bounding box center [814, 385] width 700 height 44
click at [500, 558] on input "file" at bounding box center [814, 573] width 702 height 30
type input "**********"
click at [418, 391] on link "12. uzdevums" at bounding box center [357, 404] width 195 height 27
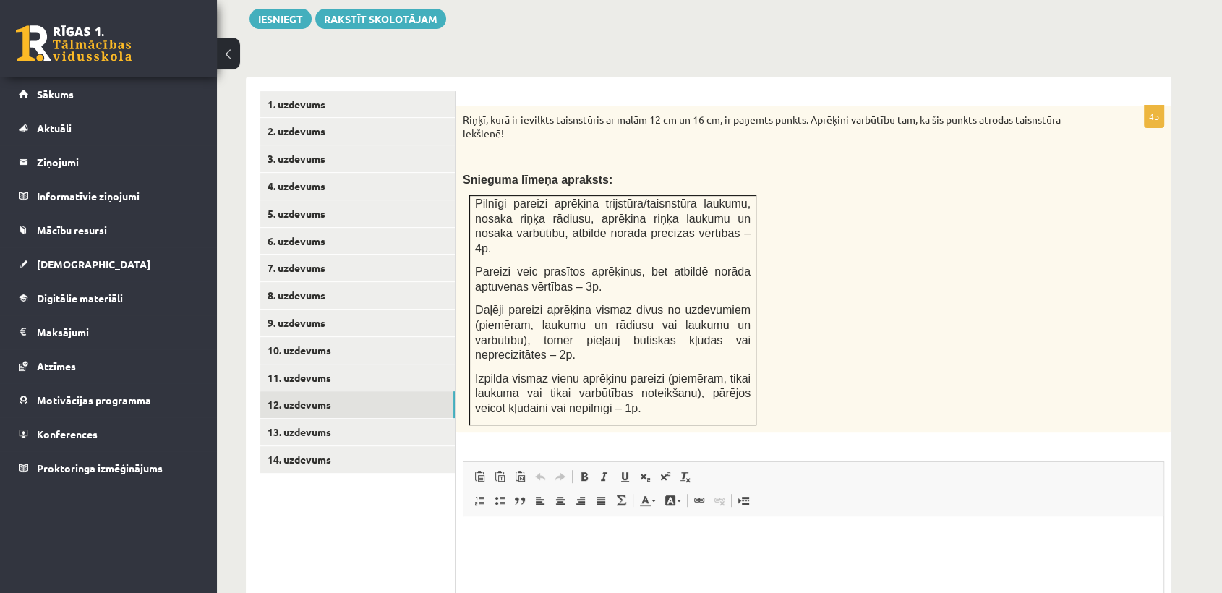
scroll to position [0, 0]
click at [443, 419] on link "13. uzdevums" at bounding box center [357, 432] width 195 height 27
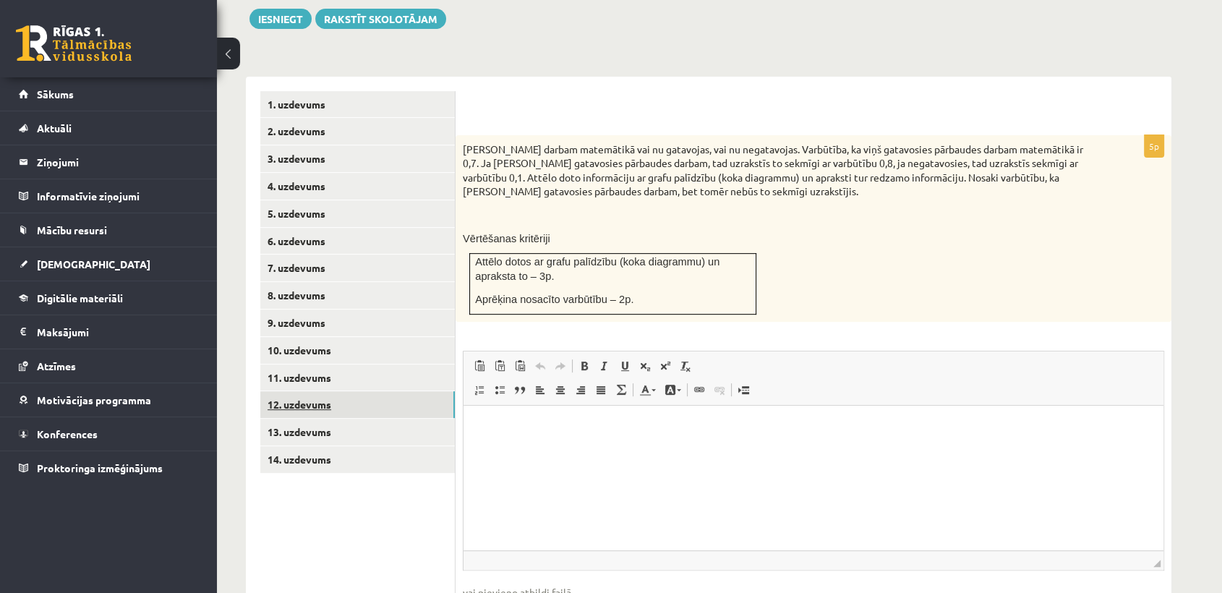
click at [405, 391] on link "12. uzdevums" at bounding box center [357, 404] width 195 height 27
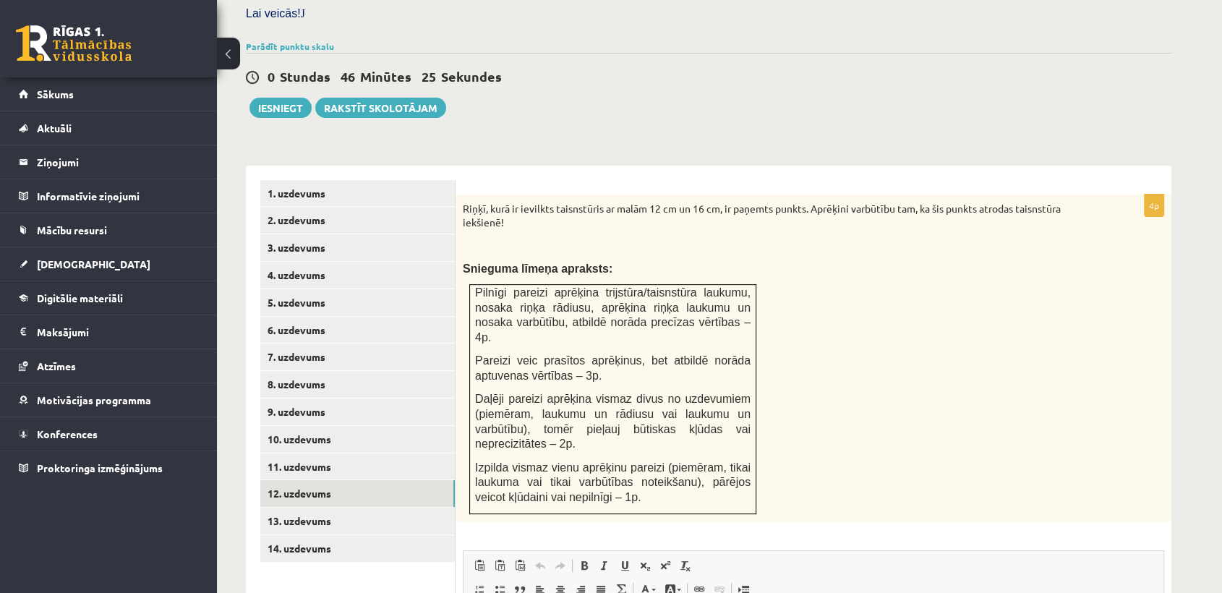
scroll to position [689, 0]
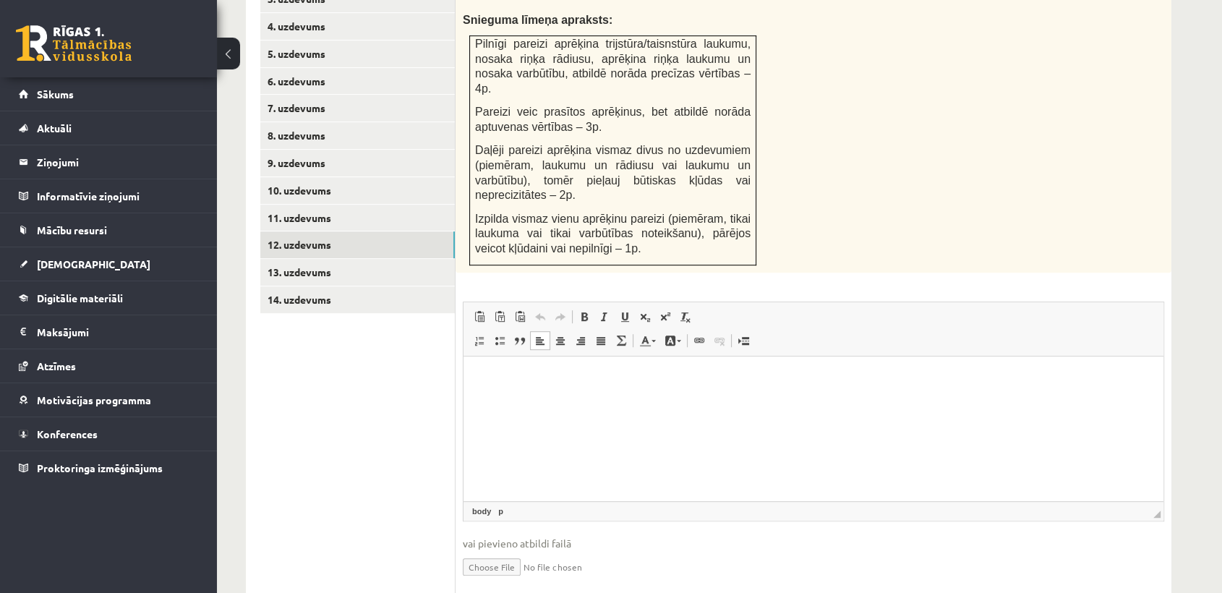
click at [874, 400] on html at bounding box center [814, 378] width 700 height 44
click at [506, 551] on input "file" at bounding box center [814, 566] width 702 height 30
type input "**********"
click at [345, 259] on link "13. uzdevums" at bounding box center [357, 272] width 195 height 27
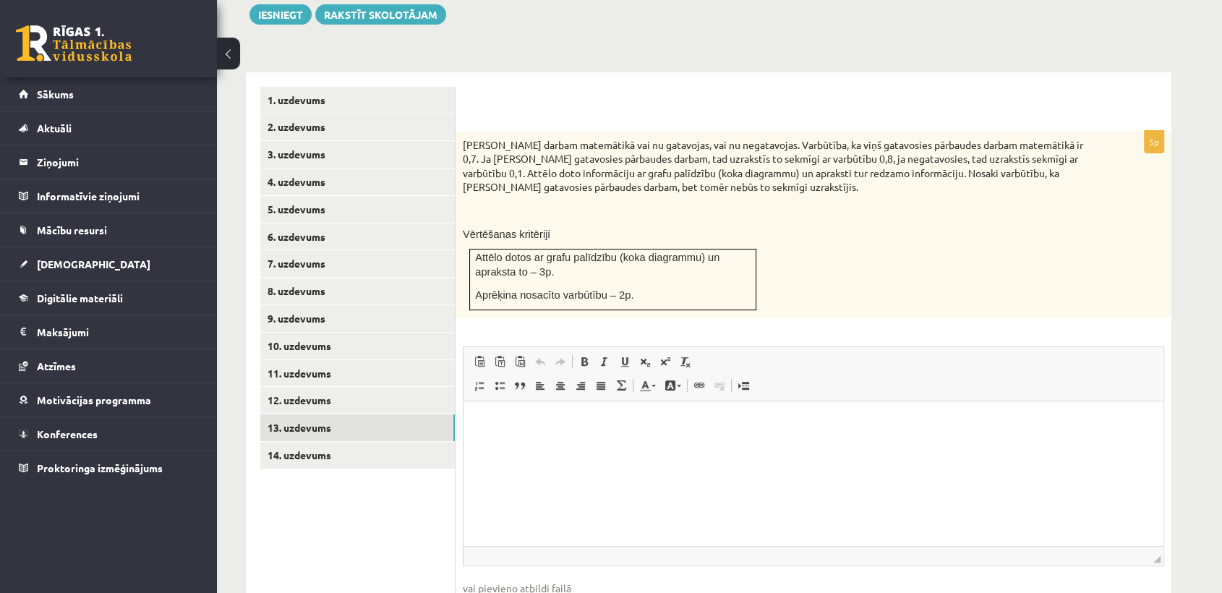
scroll to position [521, 0]
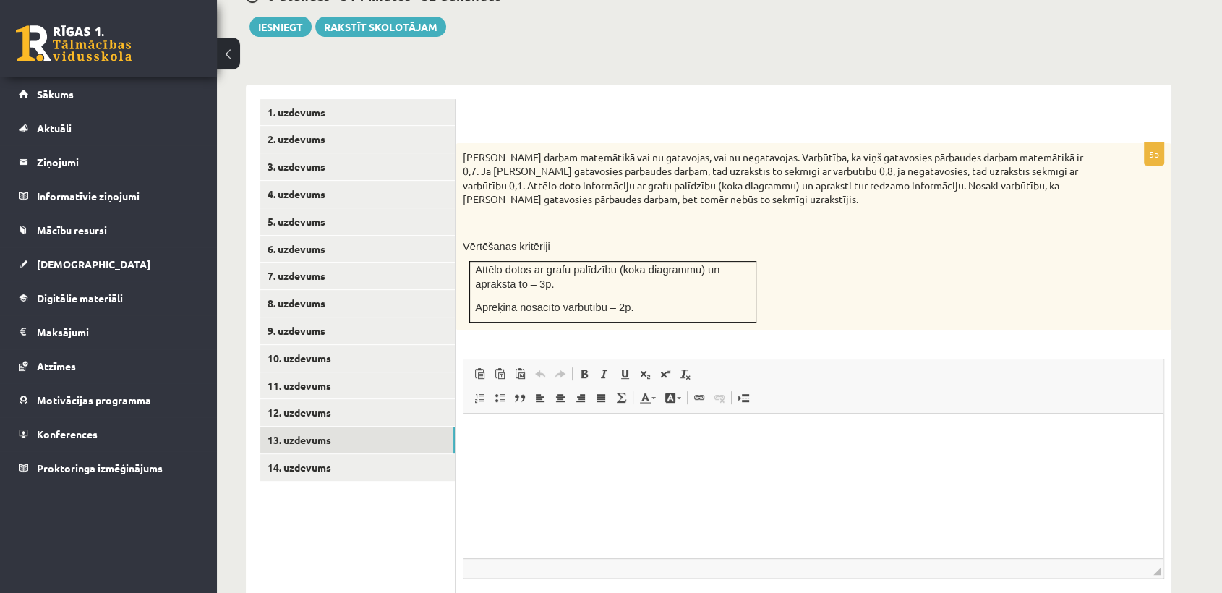
click at [785, 457] on html at bounding box center [814, 435] width 700 height 44
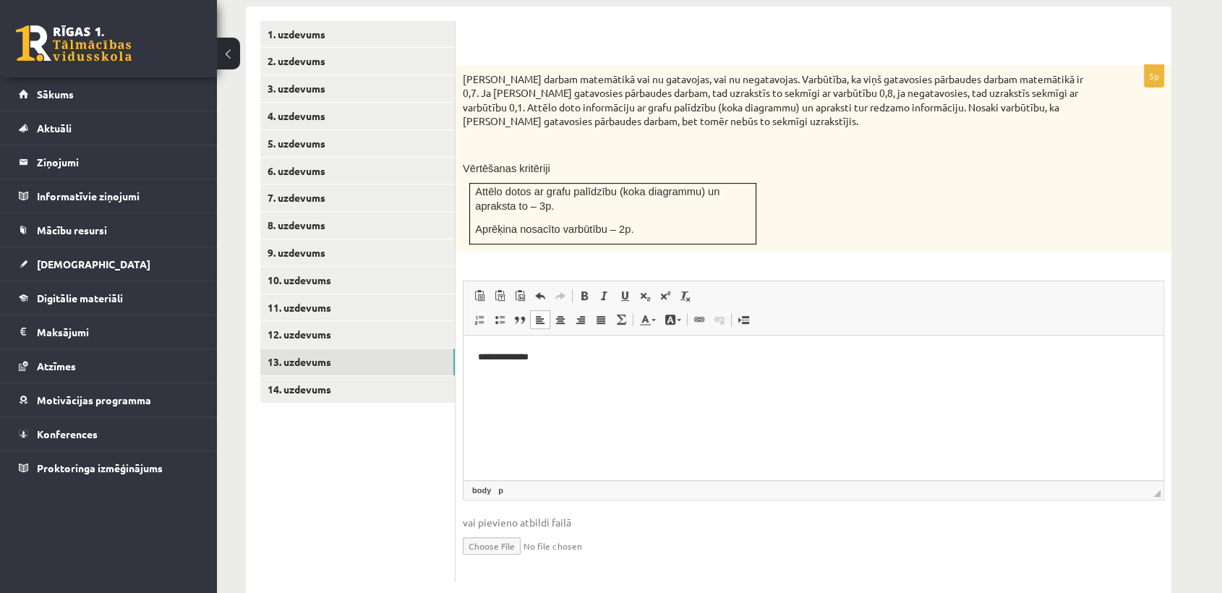
click at [478, 530] on input "file" at bounding box center [814, 545] width 702 height 30
type input "**********"
click at [354, 376] on link "14. uzdevums" at bounding box center [357, 389] width 195 height 27
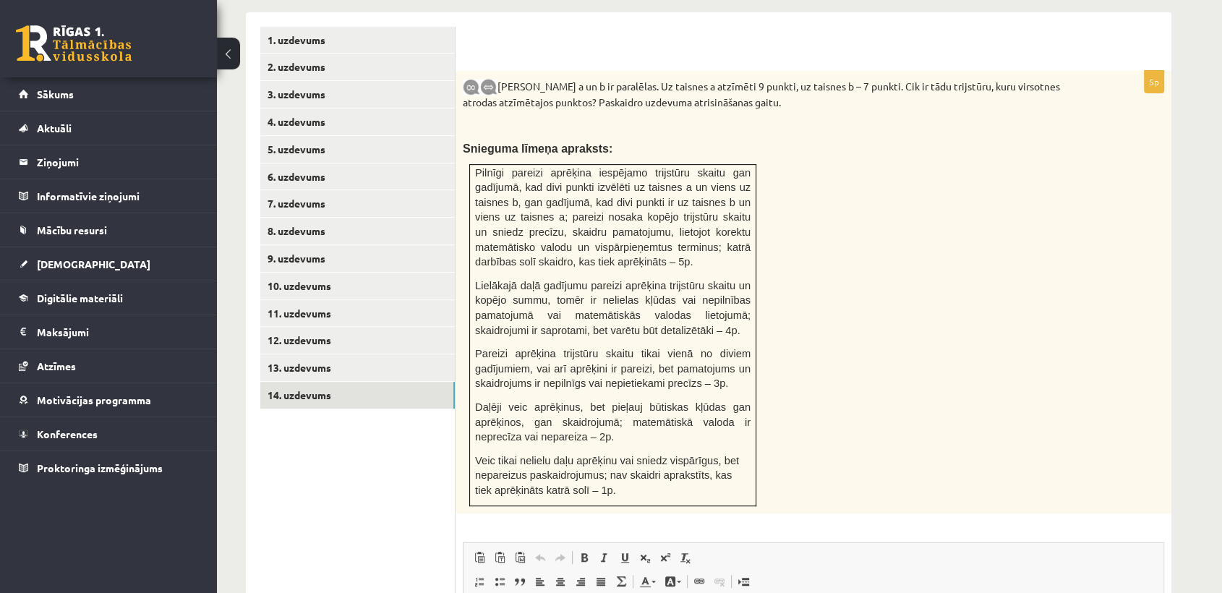
scroll to position [855, 0]
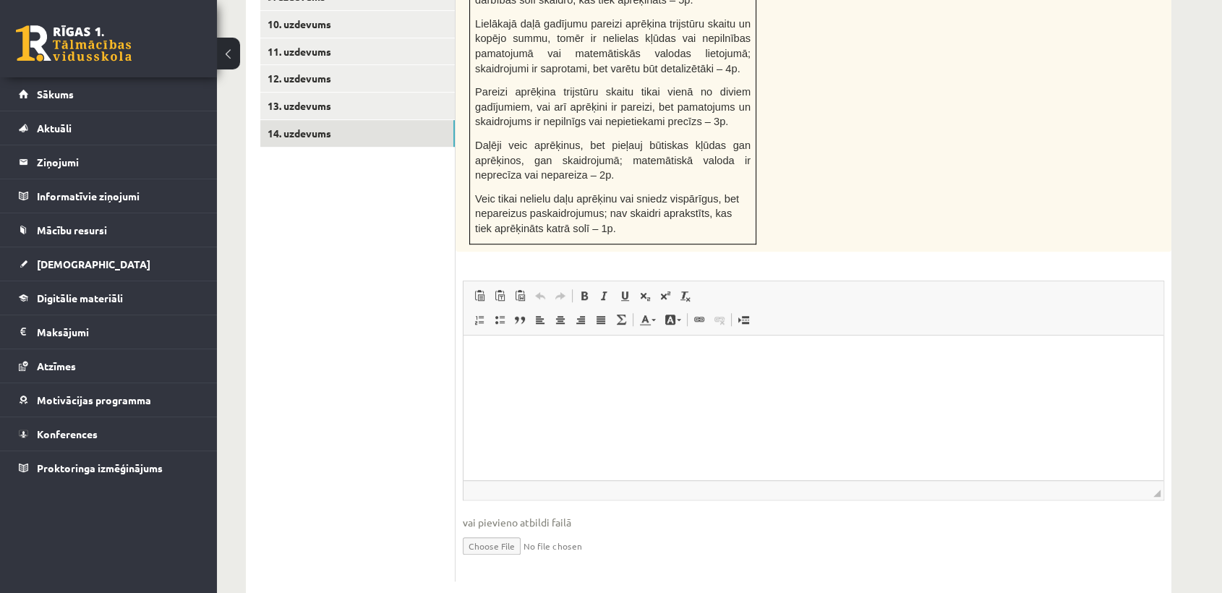
click at [958, 380] on html at bounding box center [814, 358] width 700 height 44
click at [500, 530] on input "file" at bounding box center [814, 545] width 702 height 30
type input "**********"
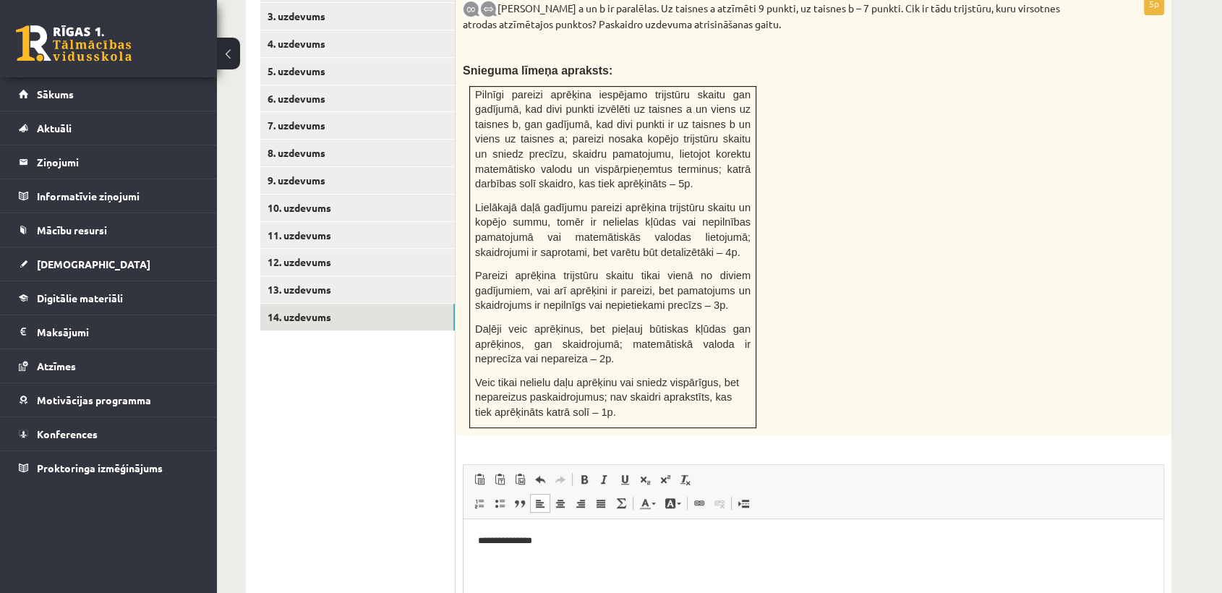
scroll to position [414, 0]
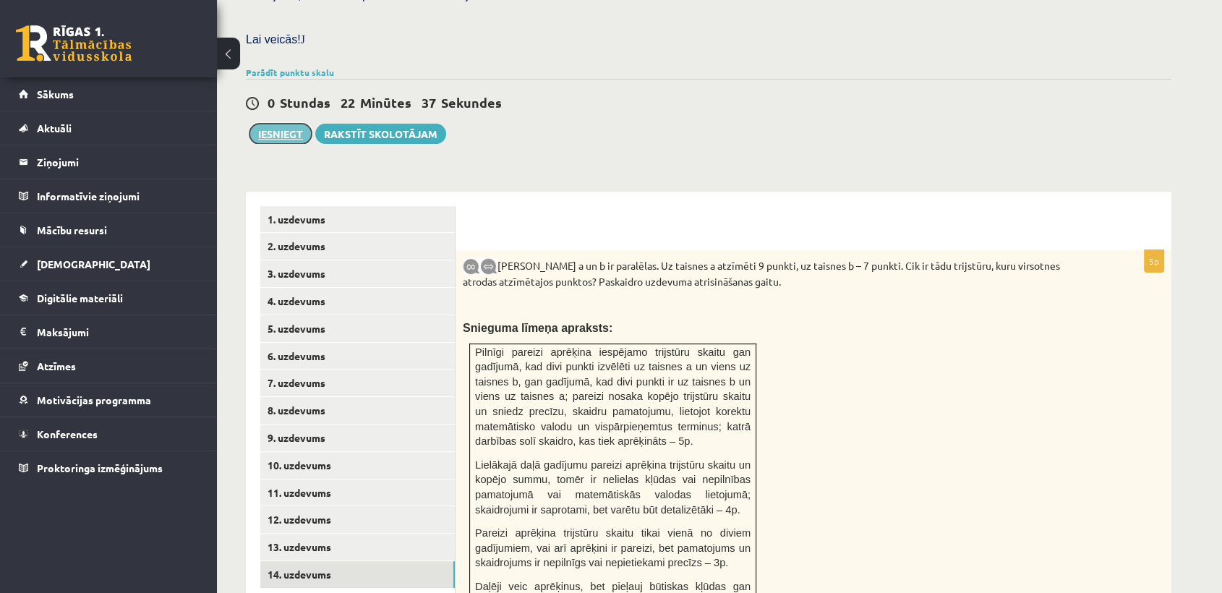
click at [272, 124] on button "Iesniegt" at bounding box center [281, 134] width 62 height 20
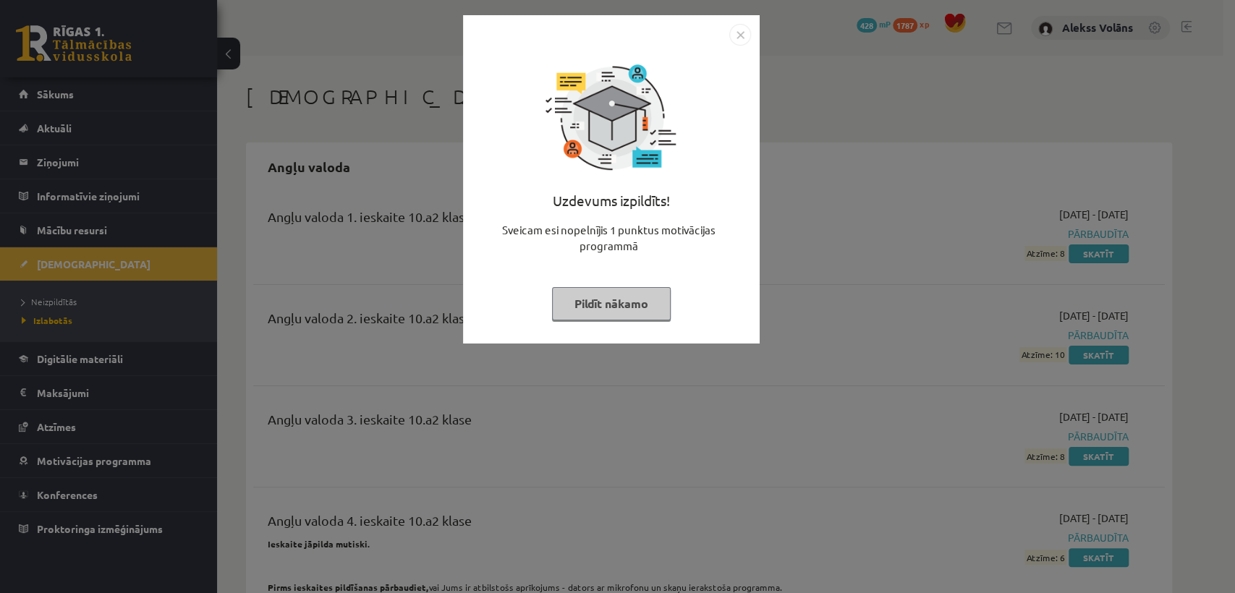
click at [650, 300] on button "Pildīt nākamo" at bounding box center [611, 303] width 119 height 33
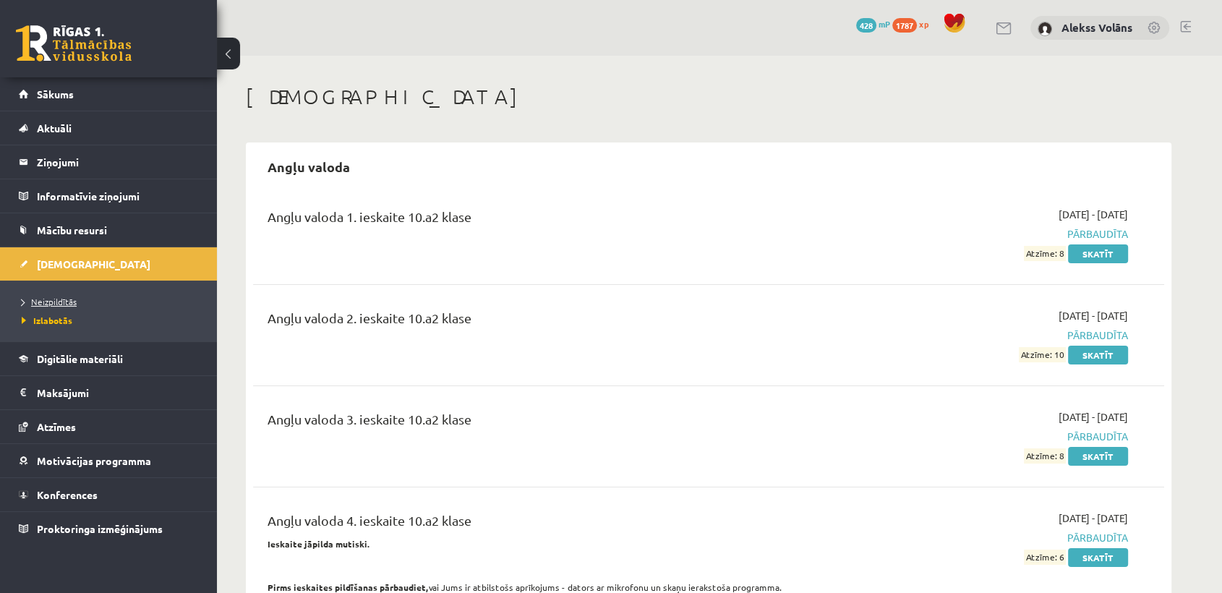
drag, startPoint x: 61, startPoint y: 293, endPoint x: 62, endPoint y: 302, distance: 9.4
click at [62, 302] on li "Neizpildītās" at bounding box center [112, 301] width 181 height 19
click at [62, 302] on span "Neizpildītās" at bounding box center [53, 302] width 63 height 12
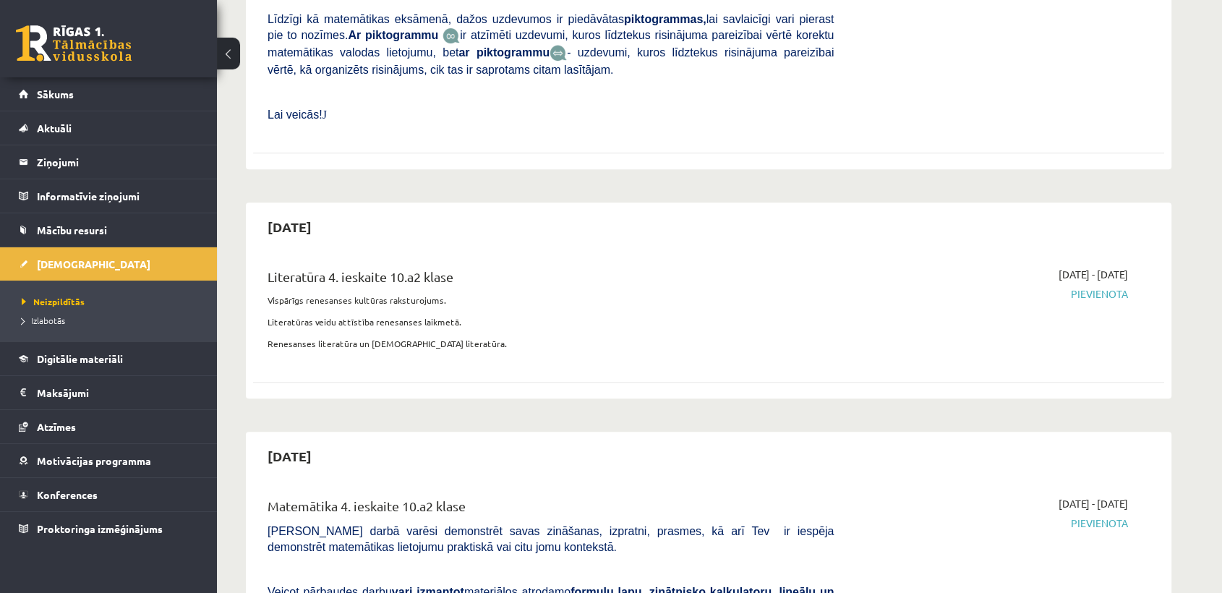
scroll to position [535, 0]
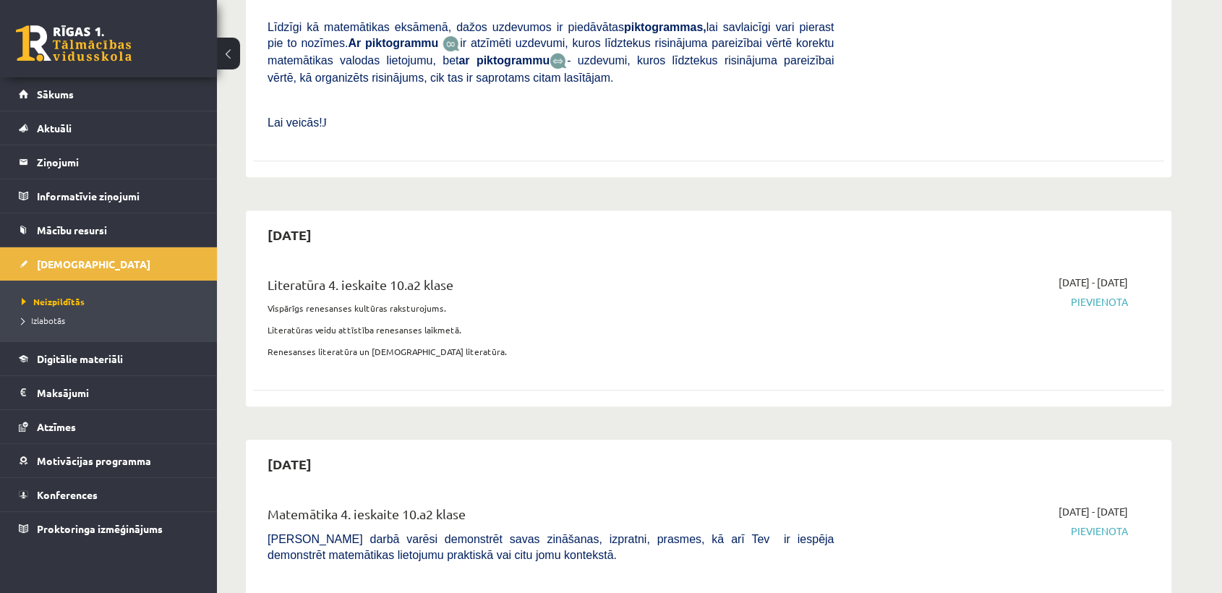
click at [880, 404] on div "2026-02-28 Matemātika 3. ieskaite 10.a2 klase Pārbaudes darbā varēsi demonstrēt…" at bounding box center [709, 403] width 926 height 1593
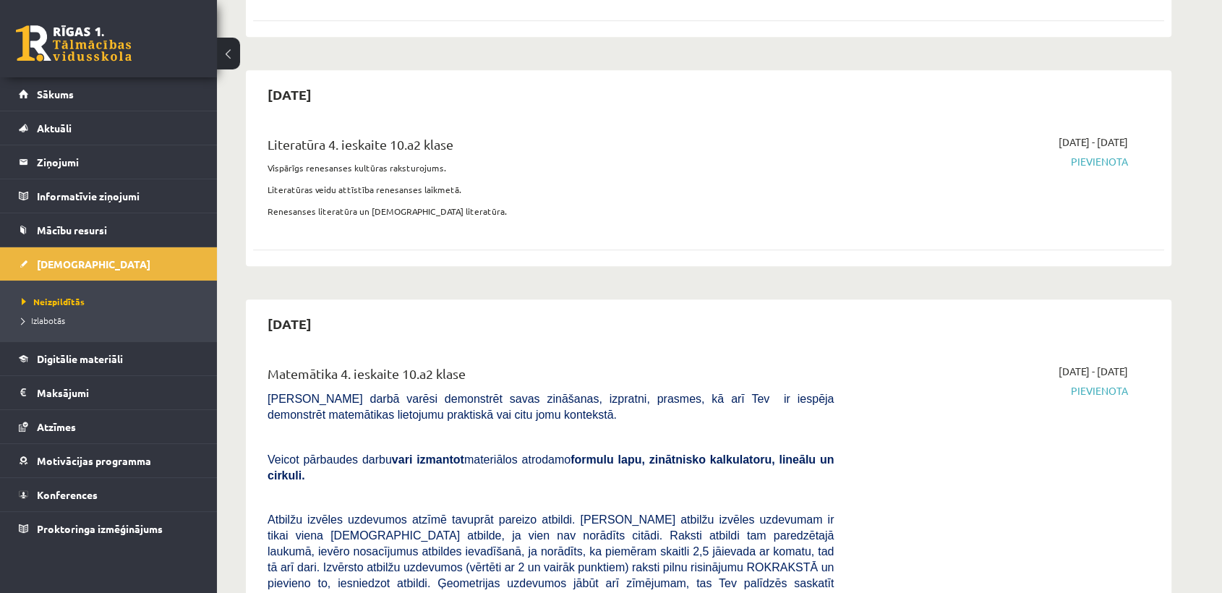
scroll to position [682, 0]
